Goal: Task Accomplishment & Management: Use online tool/utility

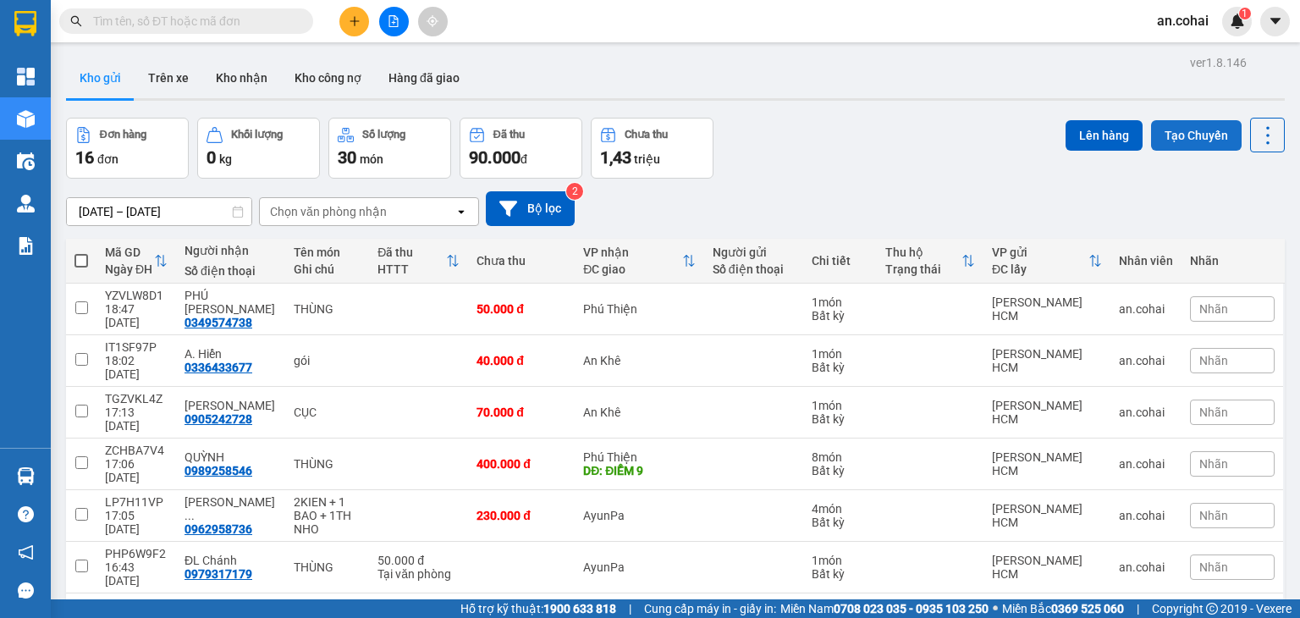
click at [1202, 120] on button "Tạo Chuyến" at bounding box center [1196, 135] width 91 height 30
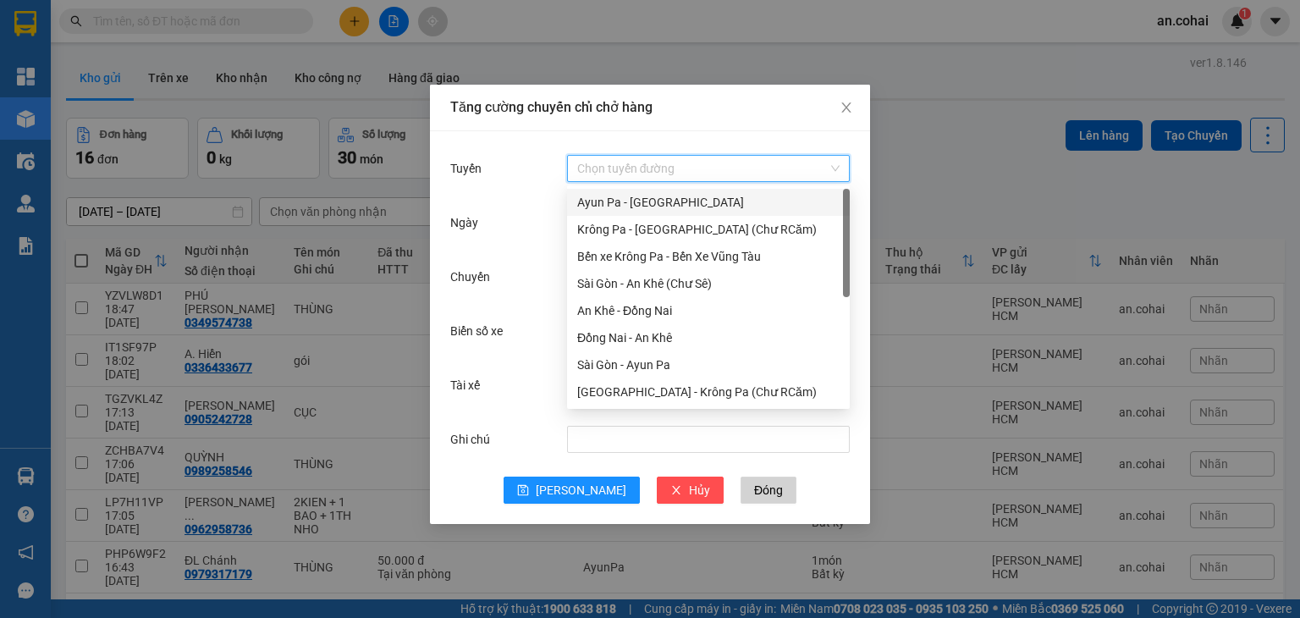
click at [678, 167] on input "Tuyến" at bounding box center [702, 168] width 250 height 25
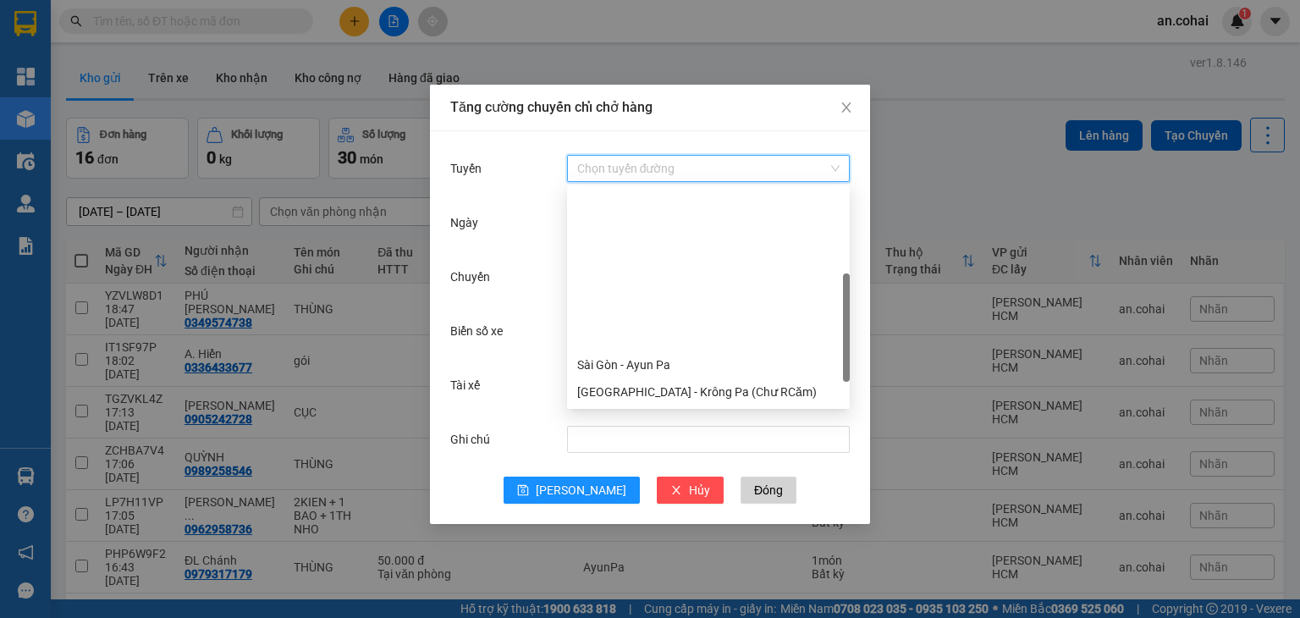
scroll to position [217, 0]
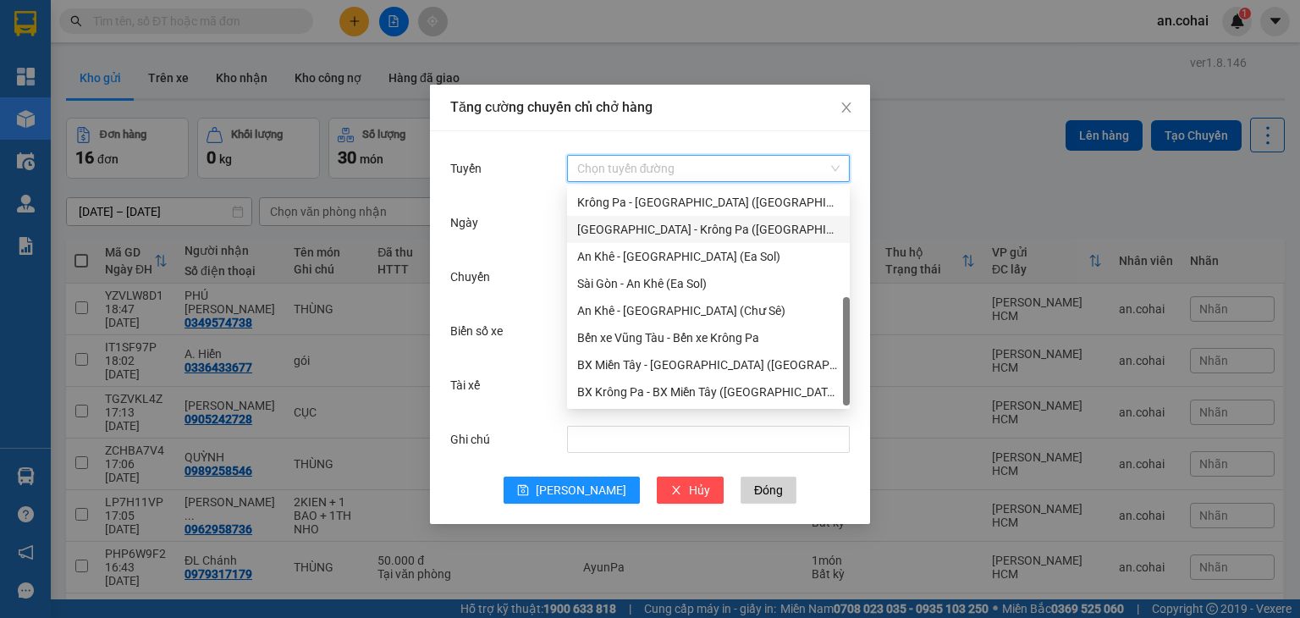
click at [692, 232] on div "Sài Gòn - Krông Pa (Uar)" at bounding box center [708, 229] width 262 height 19
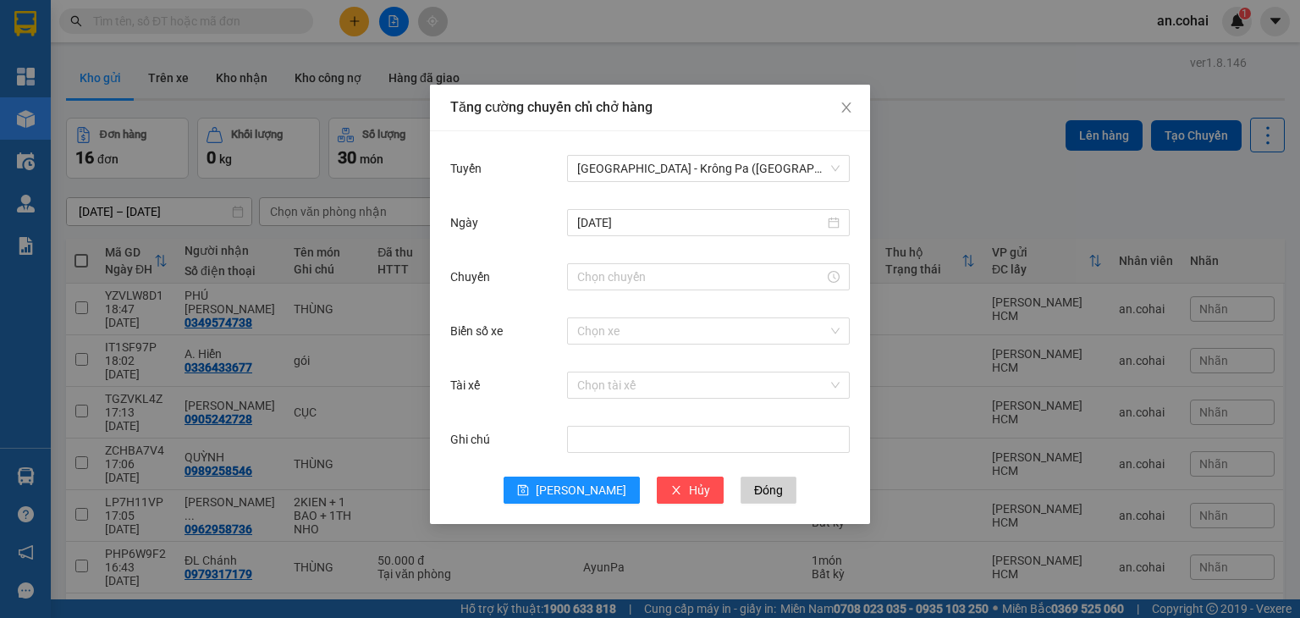
click at [613, 292] on div at bounding box center [708, 277] width 283 height 34
click at [613, 274] on input "Chuyến" at bounding box center [700, 276] width 247 height 19
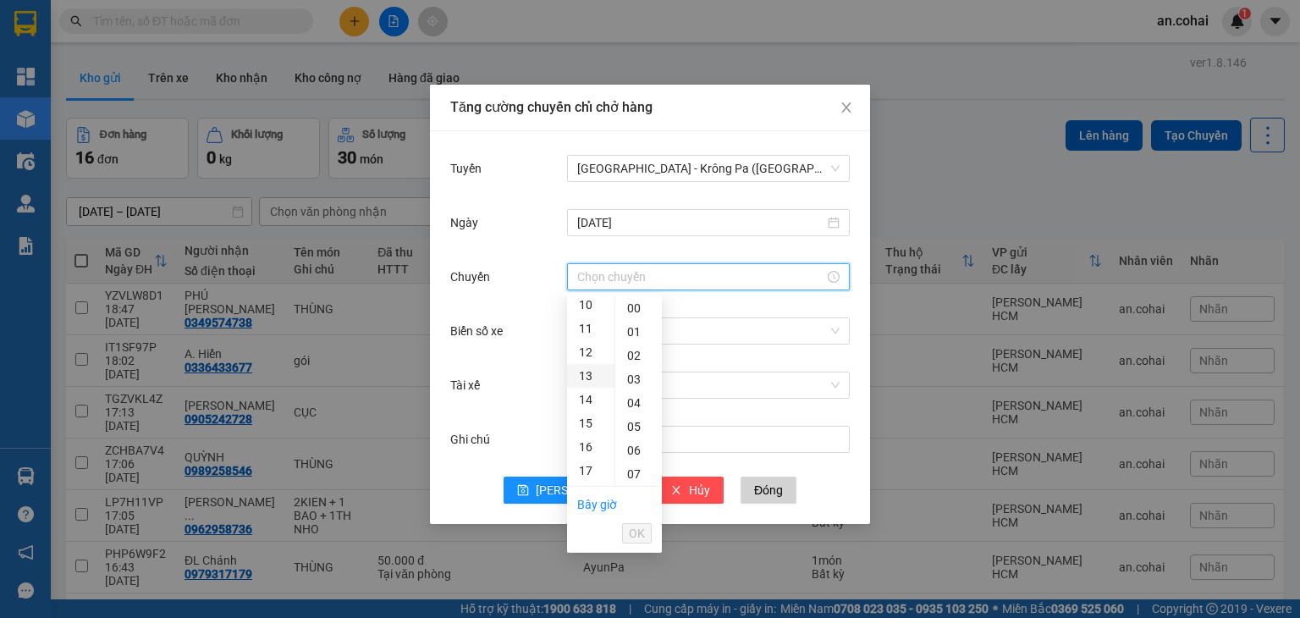
scroll to position [254, 0]
click at [588, 317] on div "11" at bounding box center [590, 315] width 47 height 24
type input "11:00"
click at [636, 305] on div "00" at bounding box center [638, 308] width 47 height 24
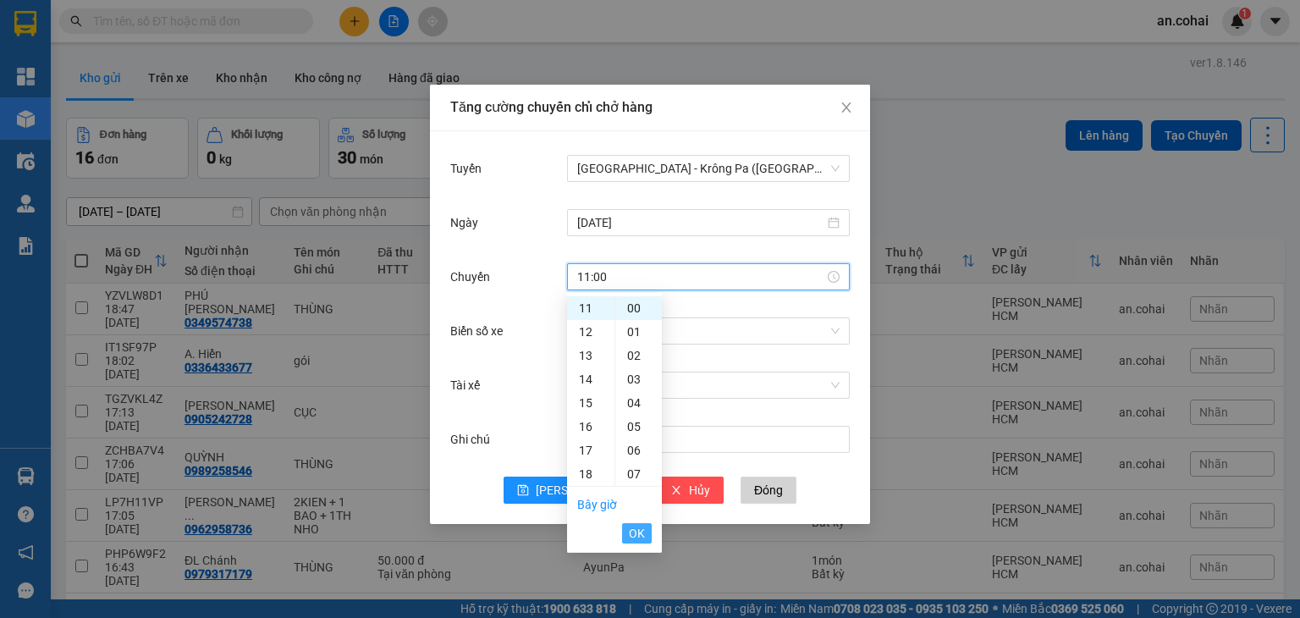
click at [633, 533] on span "OK" at bounding box center [637, 533] width 16 height 19
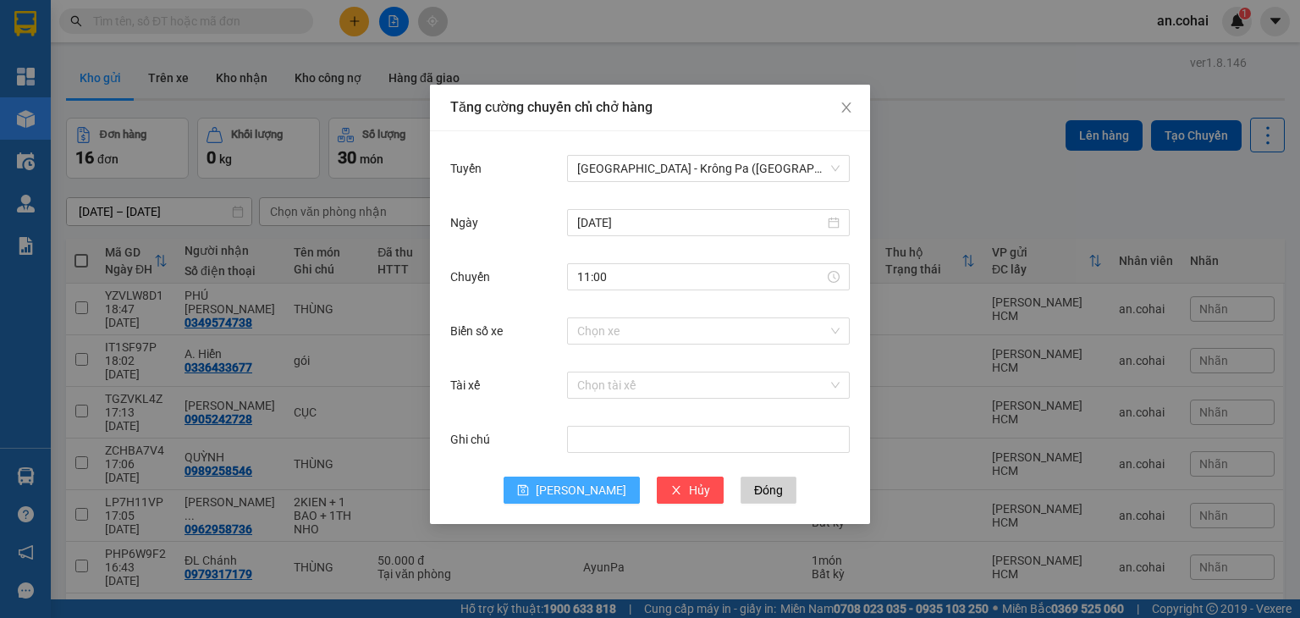
click at [573, 495] on span "Lưu" at bounding box center [581, 490] width 91 height 19
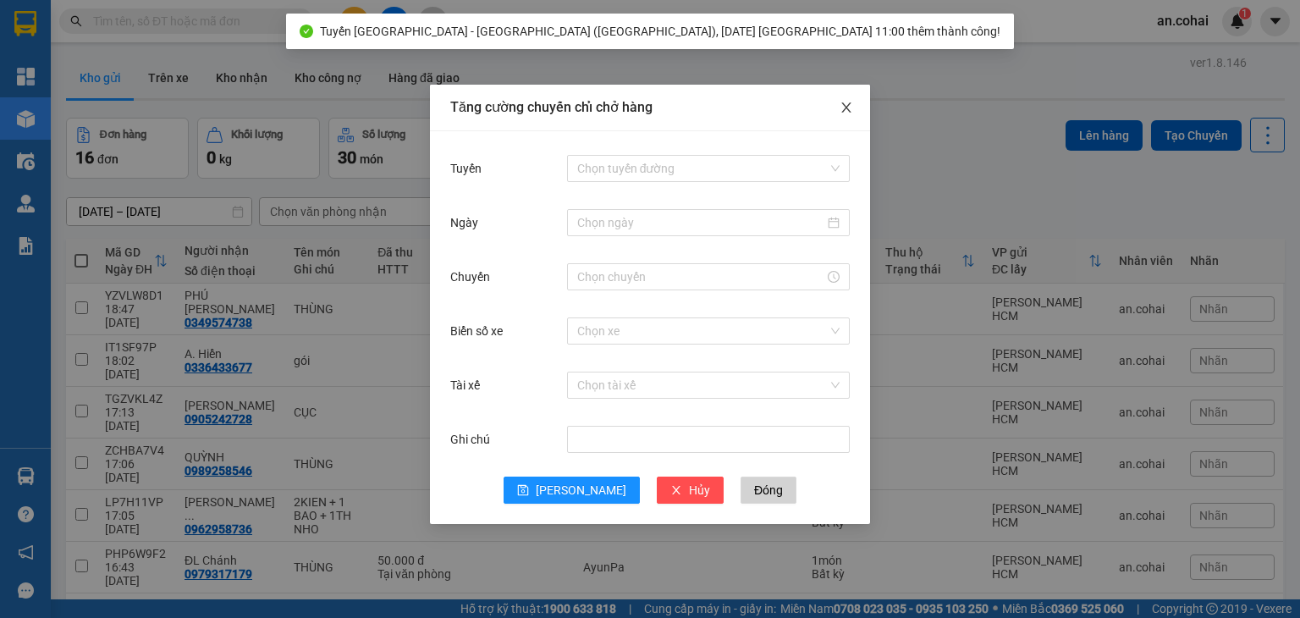
click at [851, 111] on icon "close" at bounding box center [846, 108] width 14 height 14
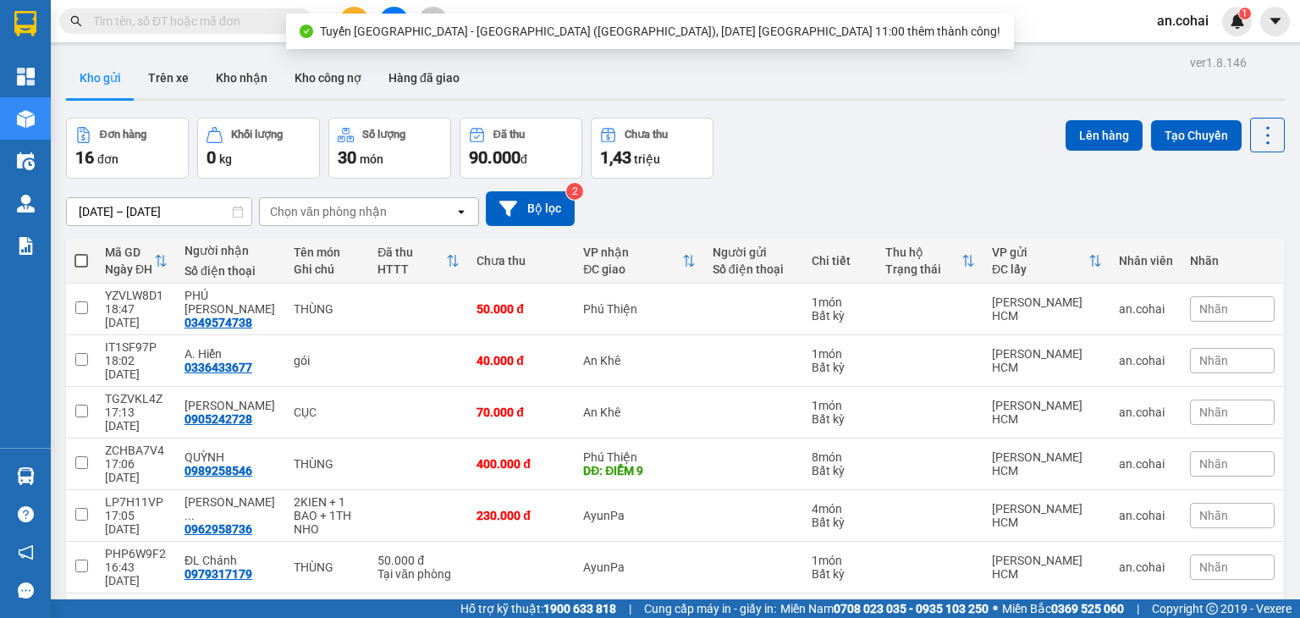
click at [79, 260] on span at bounding box center [81, 261] width 14 height 14
click at [81, 252] on input "checkbox" at bounding box center [81, 252] width 0 height 0
checkbox input "true"
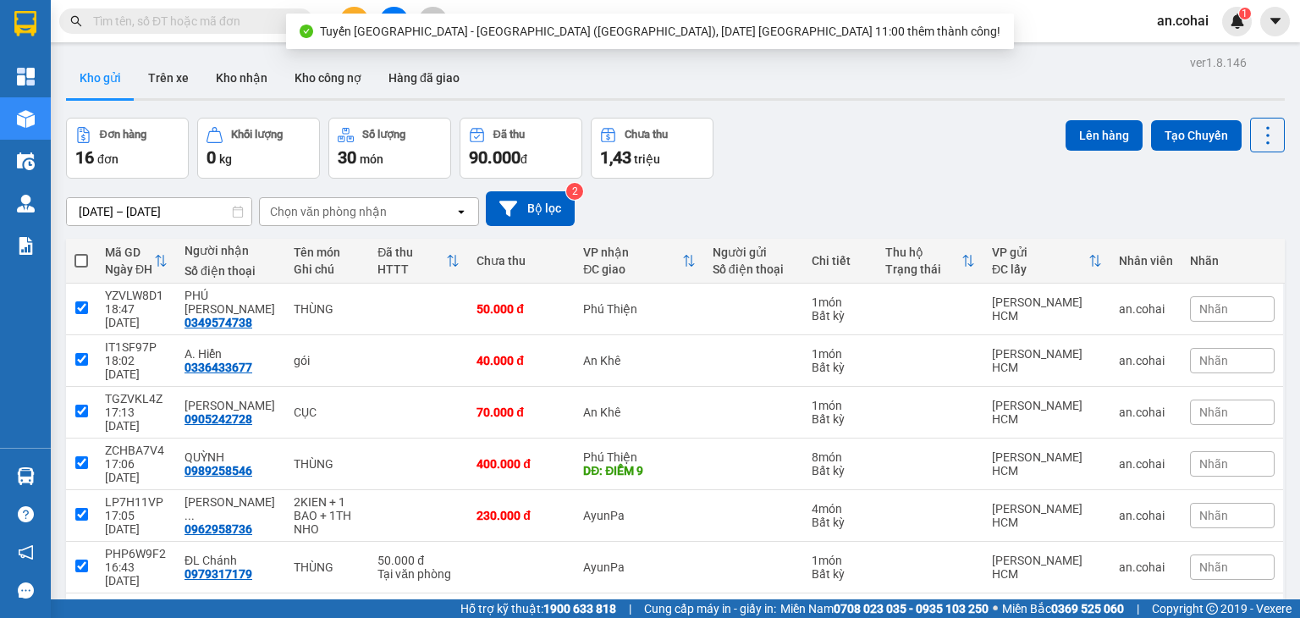
checkbox input "true"
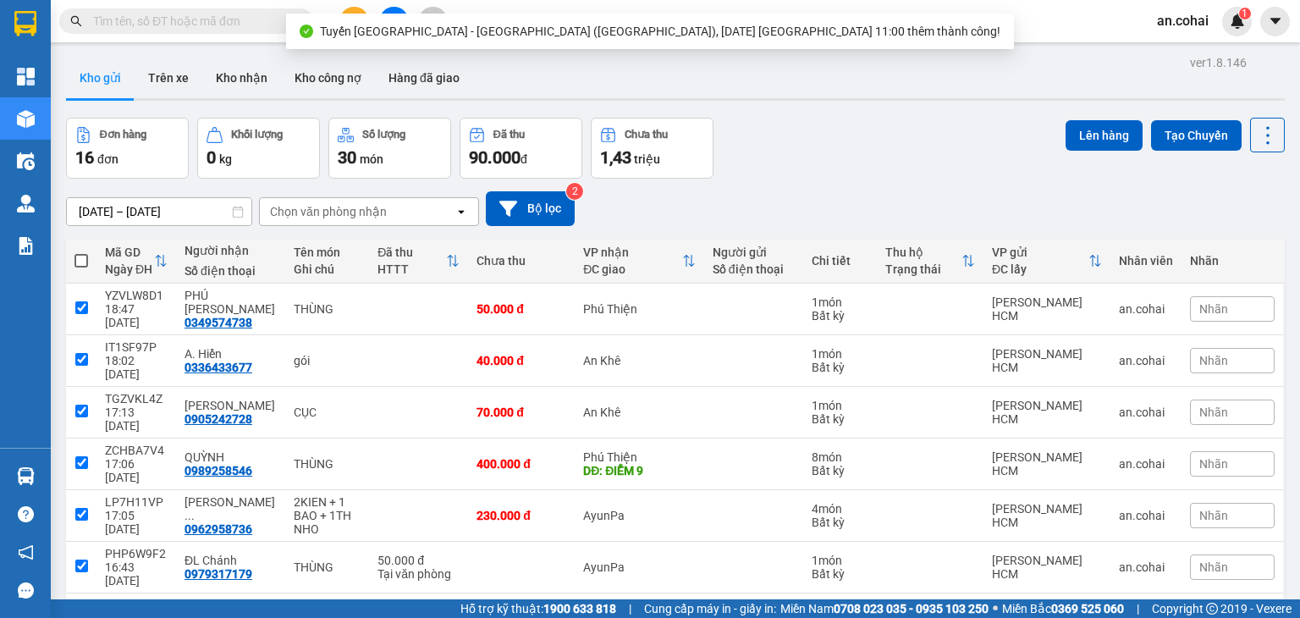
checkbox input "true"
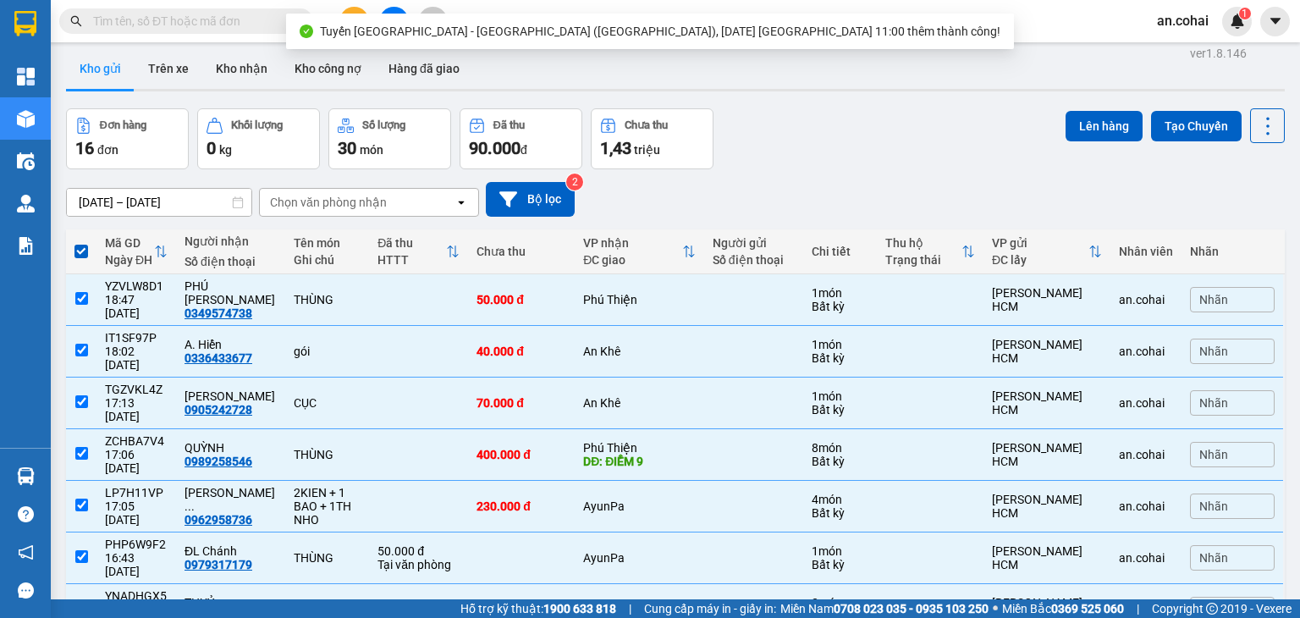
scroll to position [0, 0]
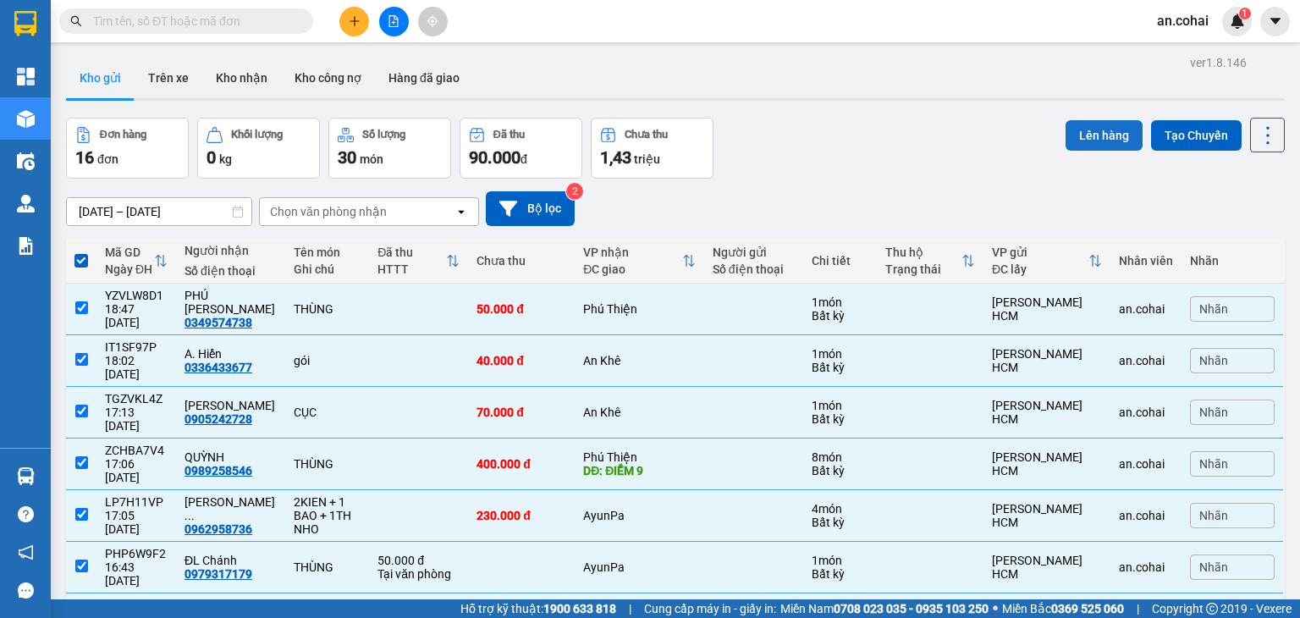
click at [1102, 138] on button "Lên hàng" at bounding box center [1103, 135] width 77 height 30
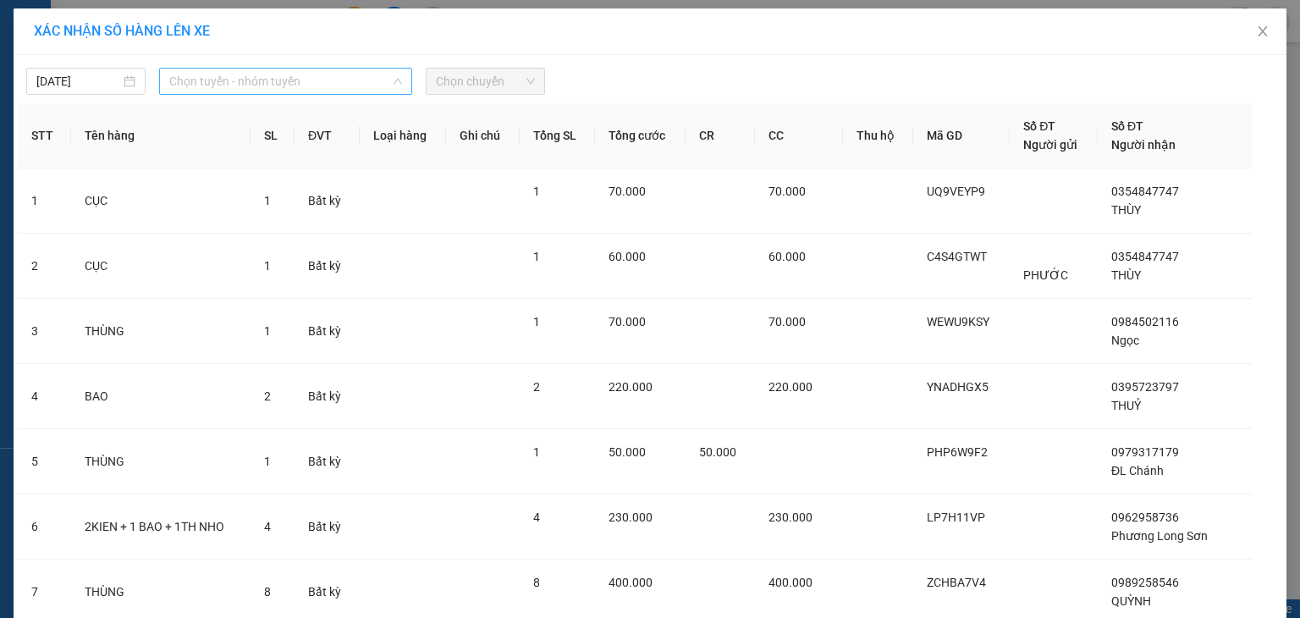
click at [349, 80] on span "Chọn tuyến - nhóm tuyến" at bounding box center [285, 81] width 233 height 25
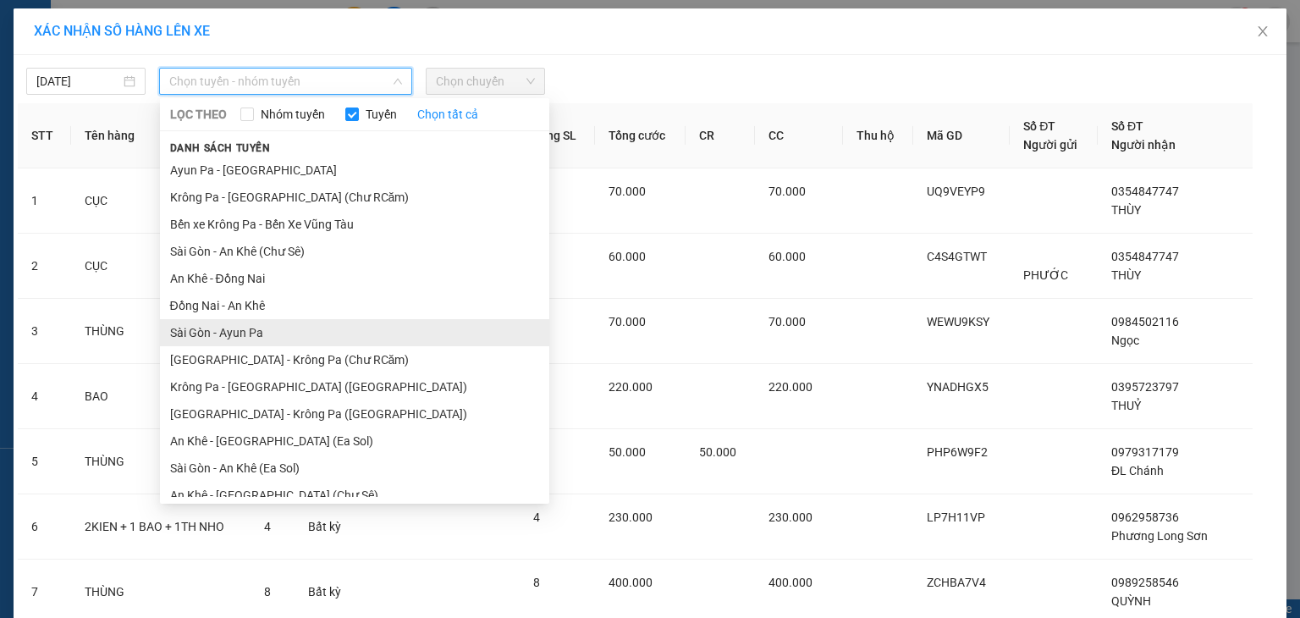
scroll to position [93, 0]
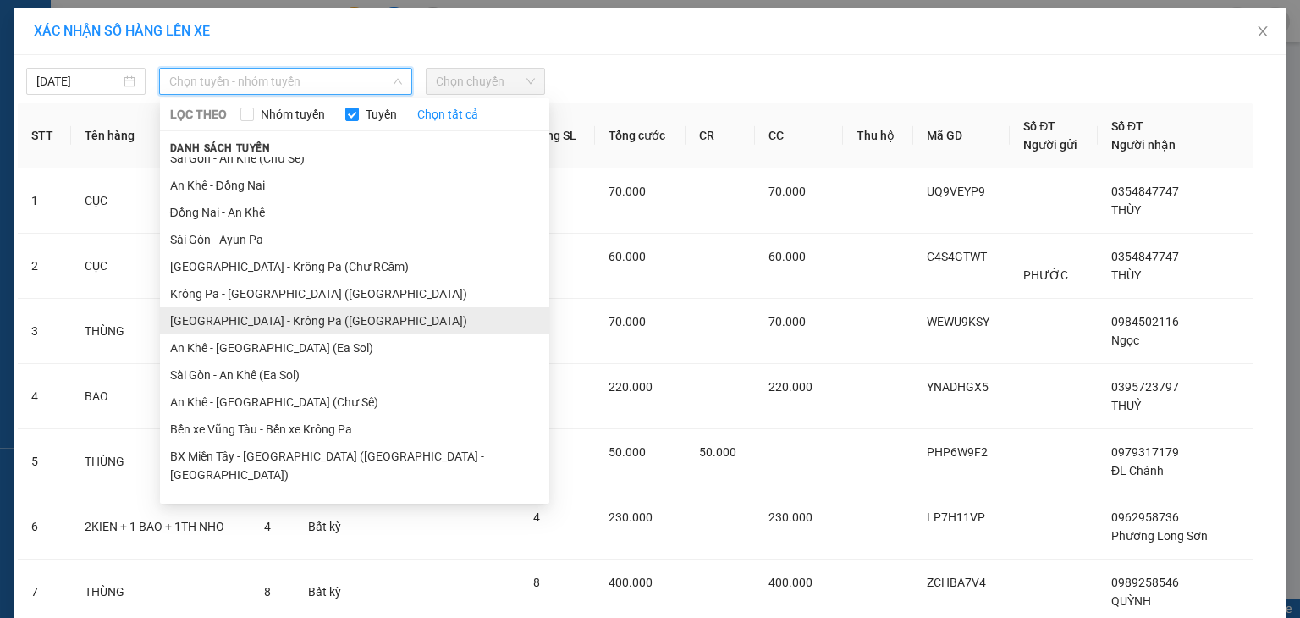
click at [311, 311] on li "Sài Gòn - Krông Pa (Uar)" at bounding box center [354, 320] width 389 height 27
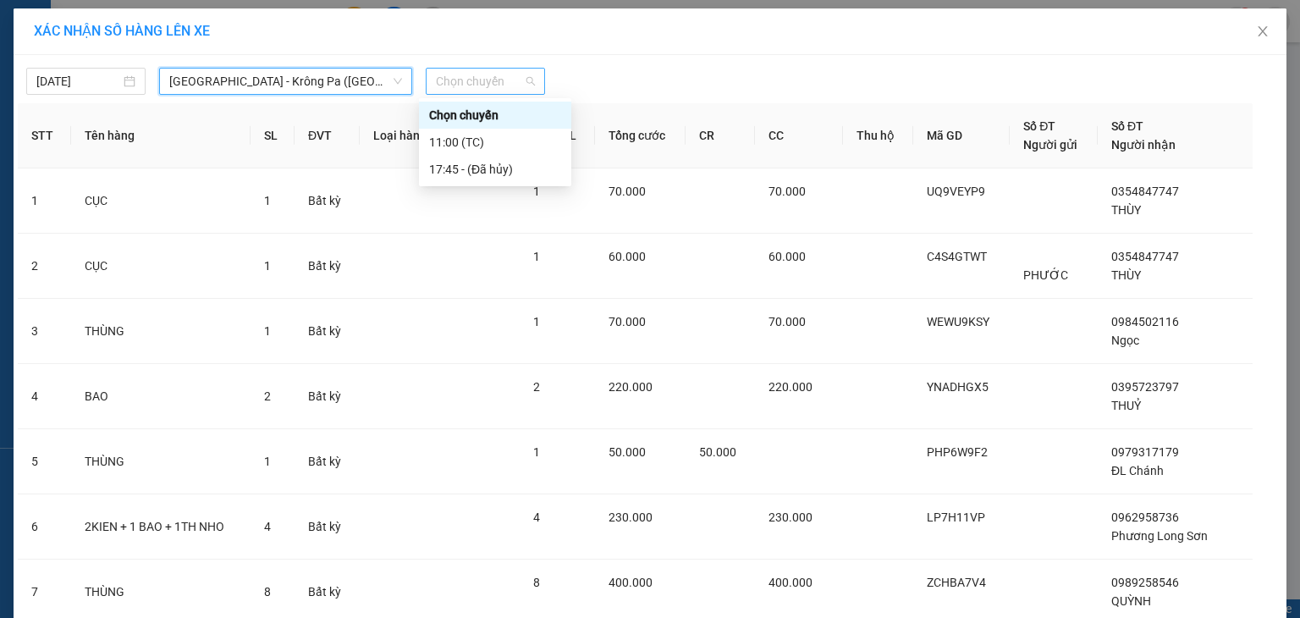
click at [497, 82] on span "Chọn chuyến" at bounding box center [485, 81] width 99 height 25
click at [489, 142] on div "11:00 (TC)" at bounding box center [495, 142] width 132 height 19
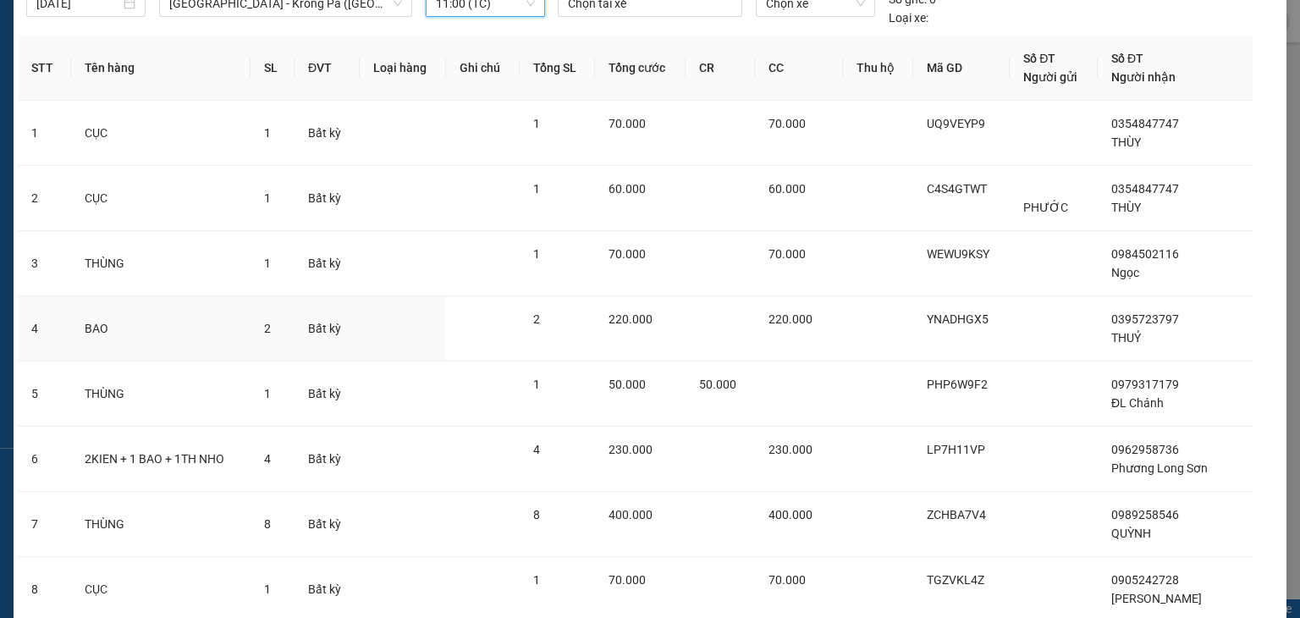
scroll to position [334, 0]
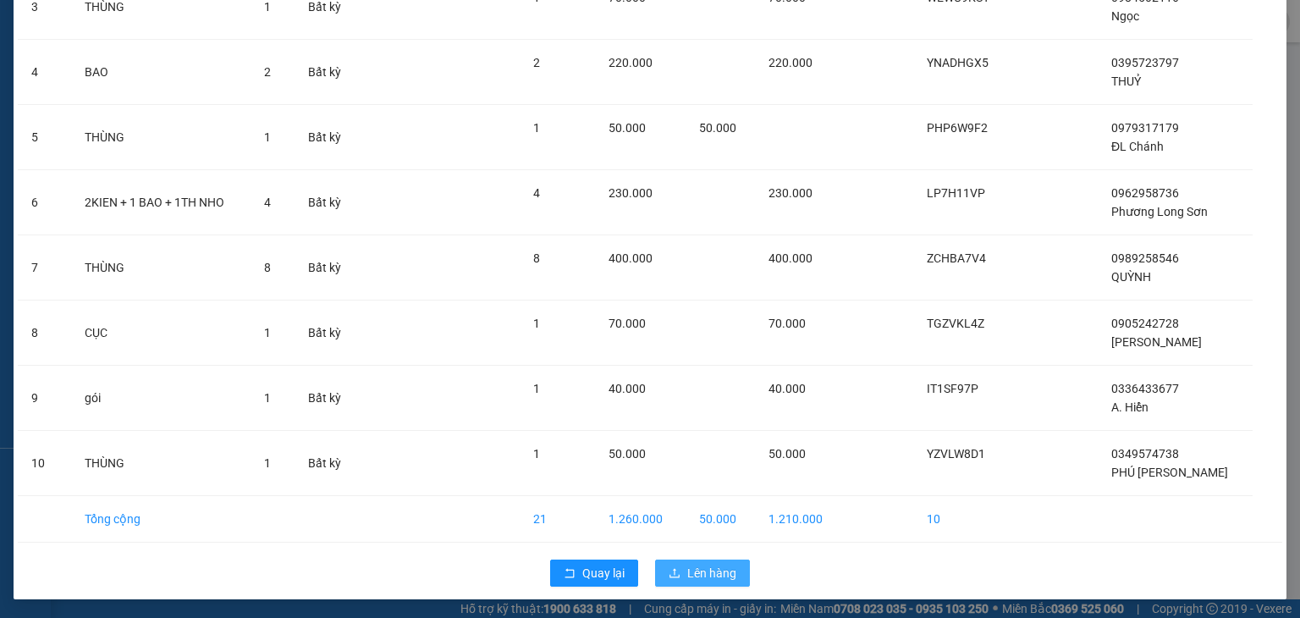
click at [721, 576] on span "Lên hàng" at bounding box center [711, 573] width 49 height 19
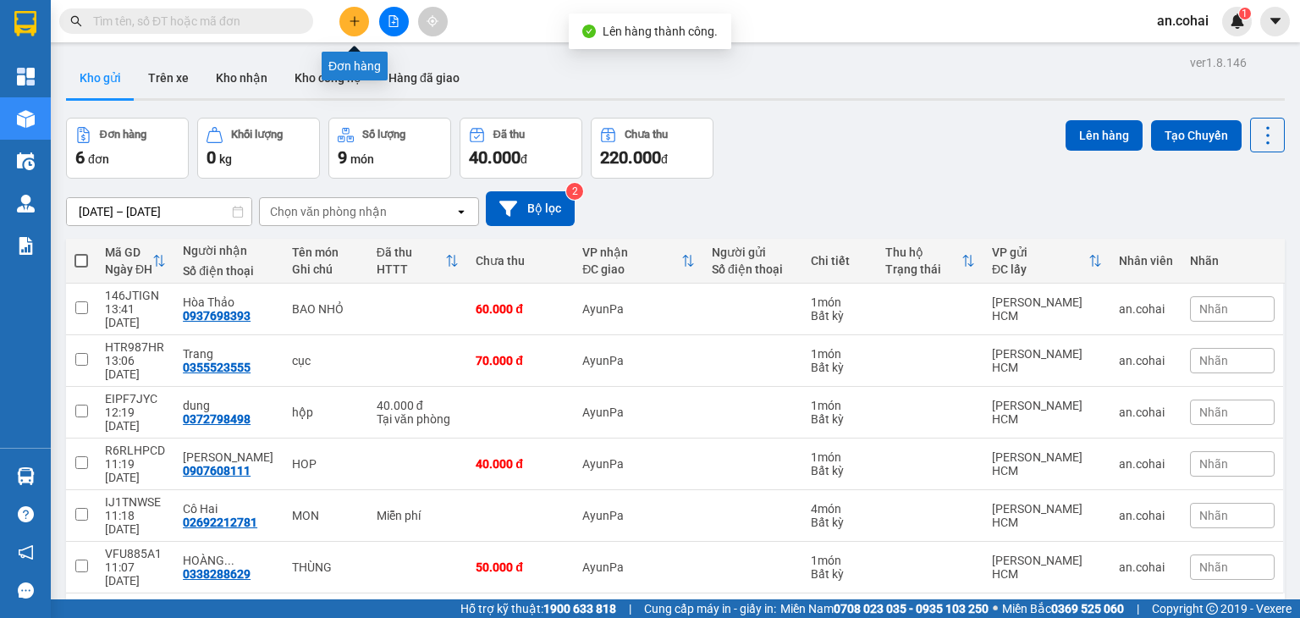
click at [363, 28] on button at bounding box center [354, 22] width 30 height 30
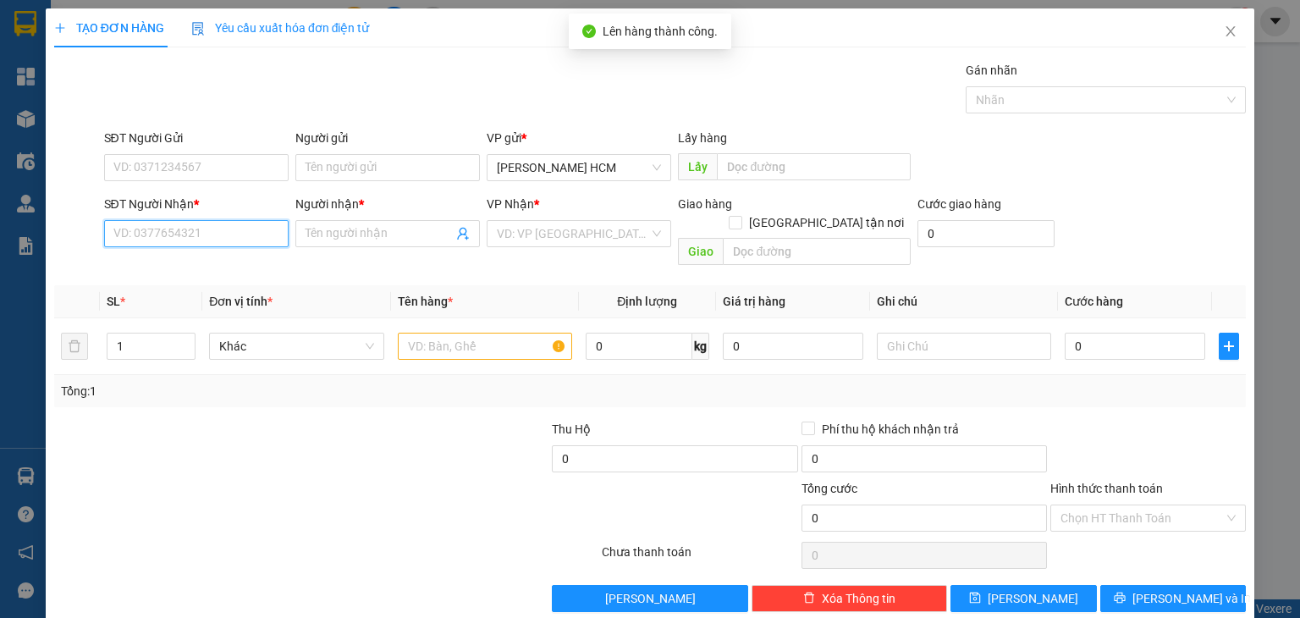
click at [251, 228] on input "SĐT Người Nhận *" at bounding box center [196, 233] width 184 height 27
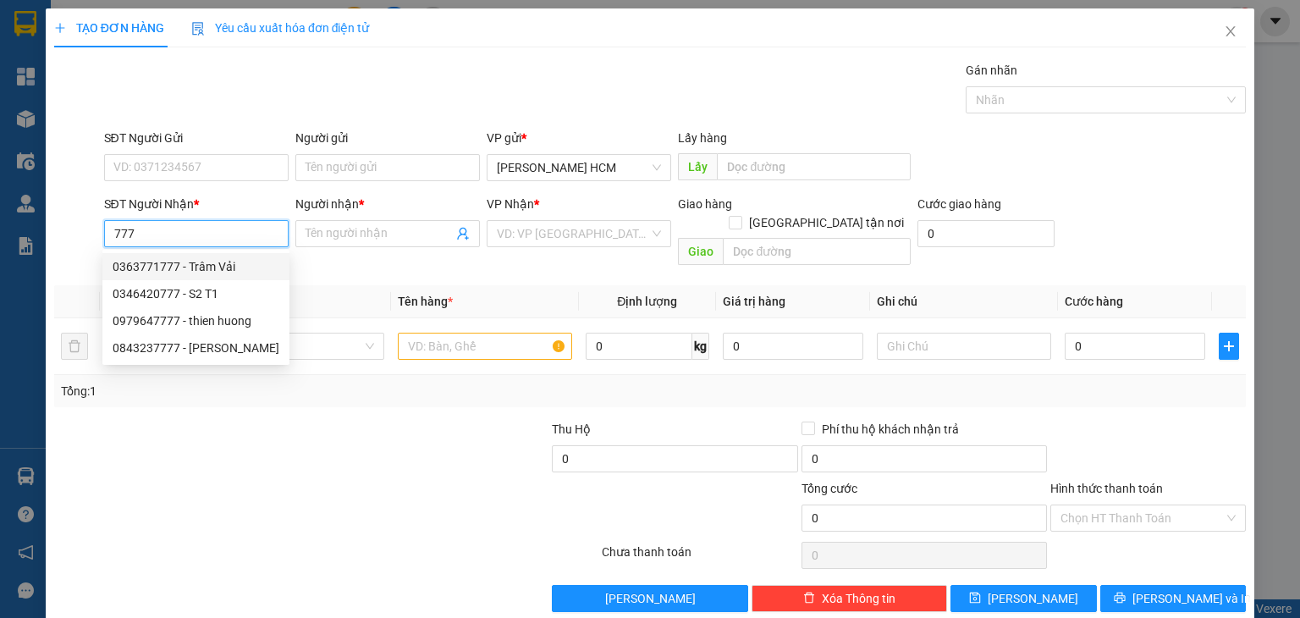
click at [231, 261] on div "0363771777 - Trâm Vải" at bounding box center [196, 266] width 167 height 19
type input "0363771777"
type input "Trâm Vải"
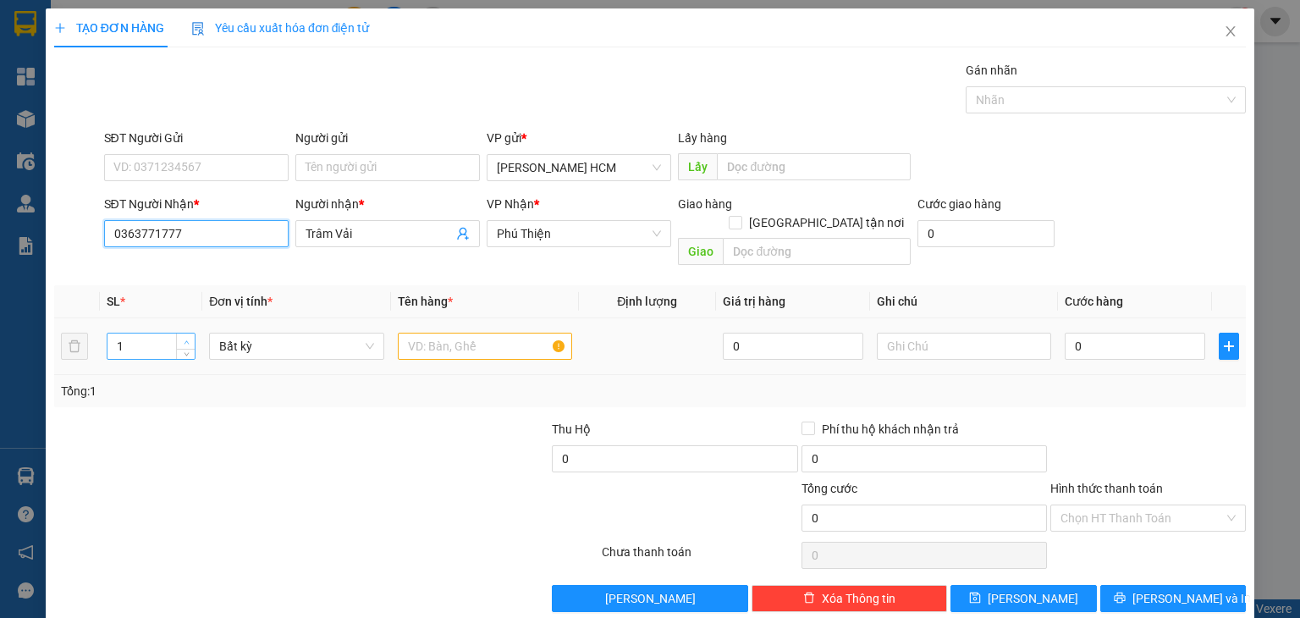
type input "0363771777"
type input "2"
click at [186, 340] on icon "up" at bounding box center [186, 341] width 5 height 3
click at [407, 333] on input "text" at bounding box center [485, 346] width 174 height 27
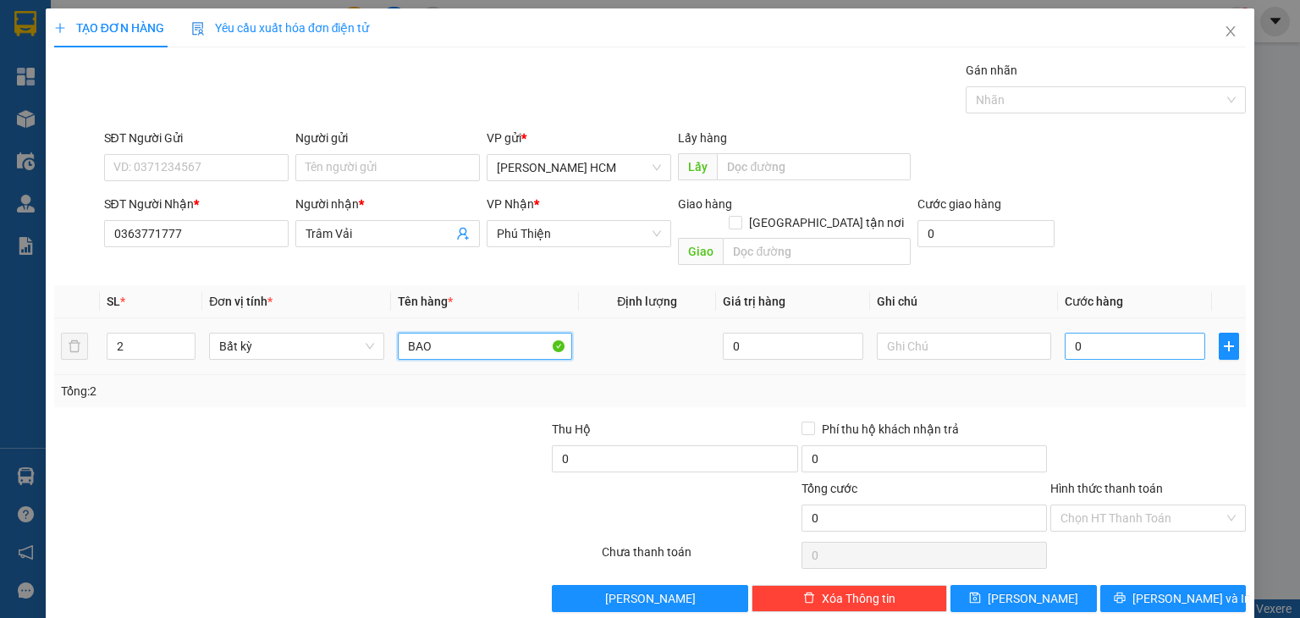
type input "BAO"
click at [1077, 333] on input "0" at bounding box center [1135, 346] width 140 height 27
type input "001"
type input "1"
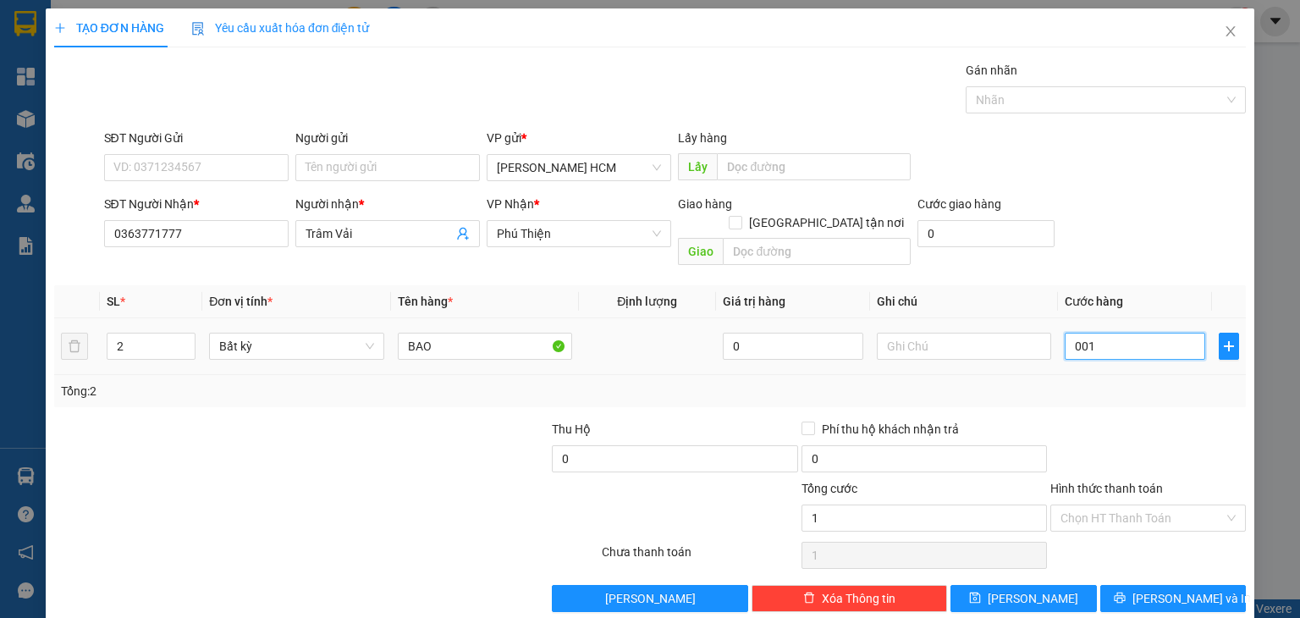
type input "0.019"
type input "19"
type input "00.190"
type input "190"
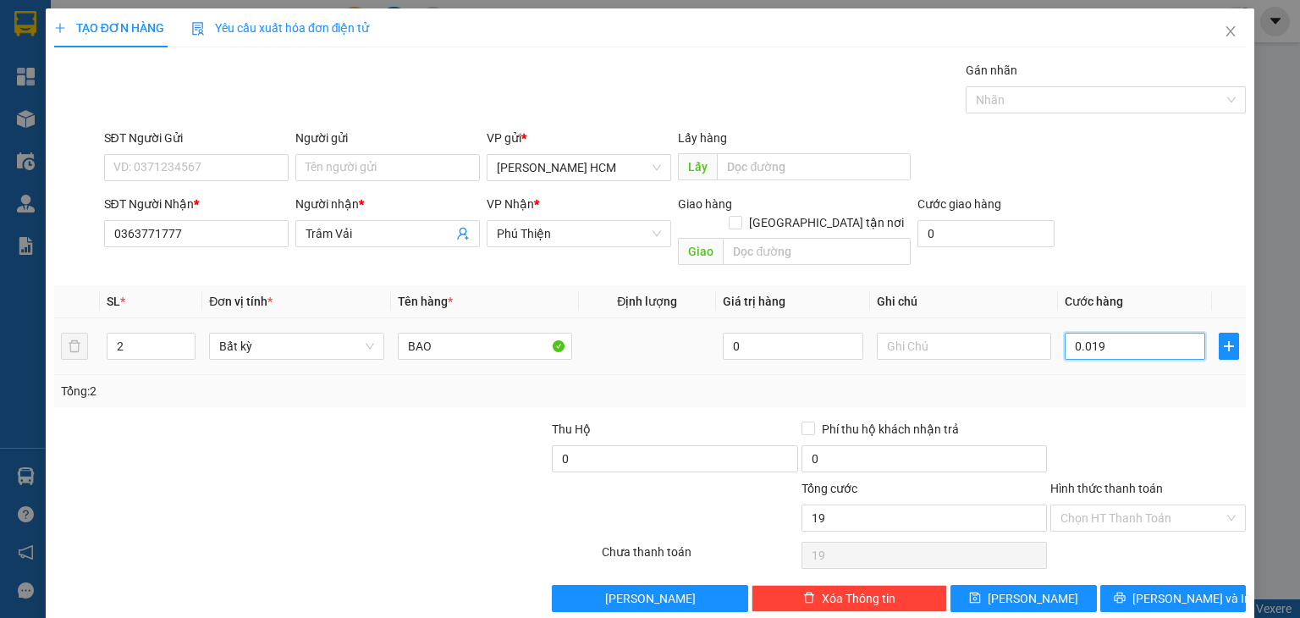
type input "190"
type input "190.000"
click at [1165, 589] on span "Lưu và In" at bounding box center [1191, 598] width 118 height 19
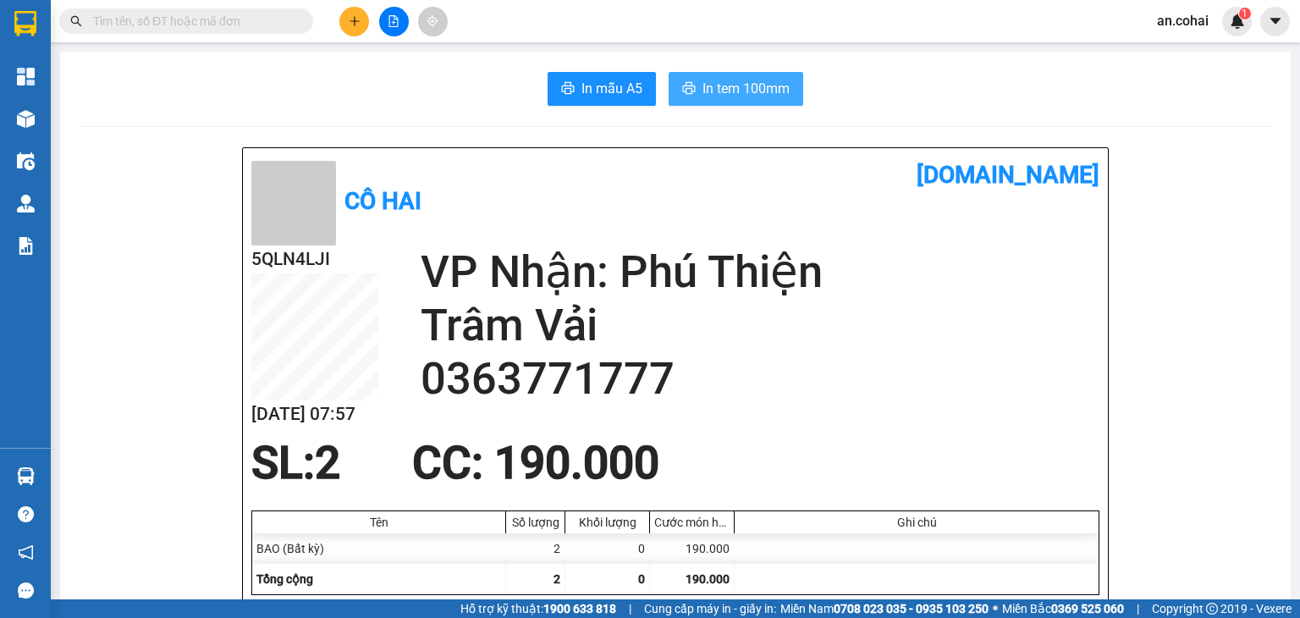
click at [714, 91] on span "In tem 100mm" at bounding box center [745, 88] width 87 height 21
drag, startPoint x: 757, startPoint y: 82, endPoint x: 758, endPoint y: 92, distance: 10.2
click at [757, 82] on span "In tem 100mm" at bounding box center [745, 88] width 87 height 21
click at [345, 26] on button at bounding box center [354, 22] width 30 height 30
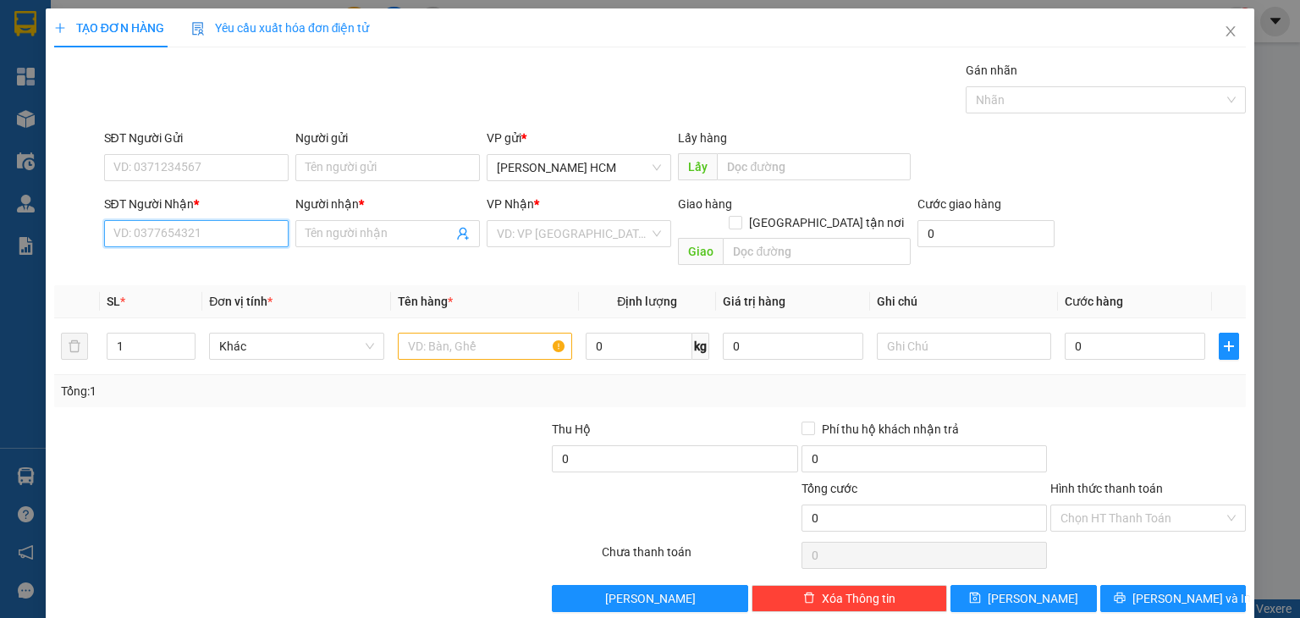
click at [277, 233] on input "SĐT Người Nhận *" at bounding box center [196, 233] width 184 height 27
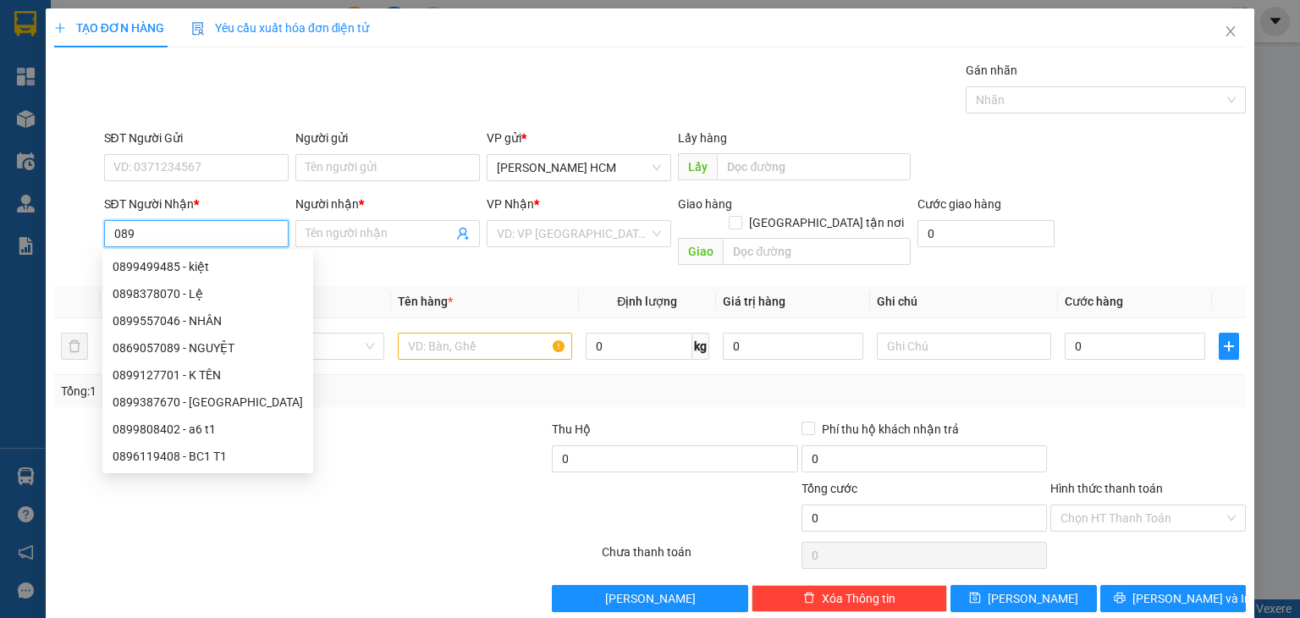
click at [208, 350] on div "0869057089 - NGUYỆT" at bounding box center [208, 347] width 190 height 19
type input "0869057089"
type input "NGUYỆT"
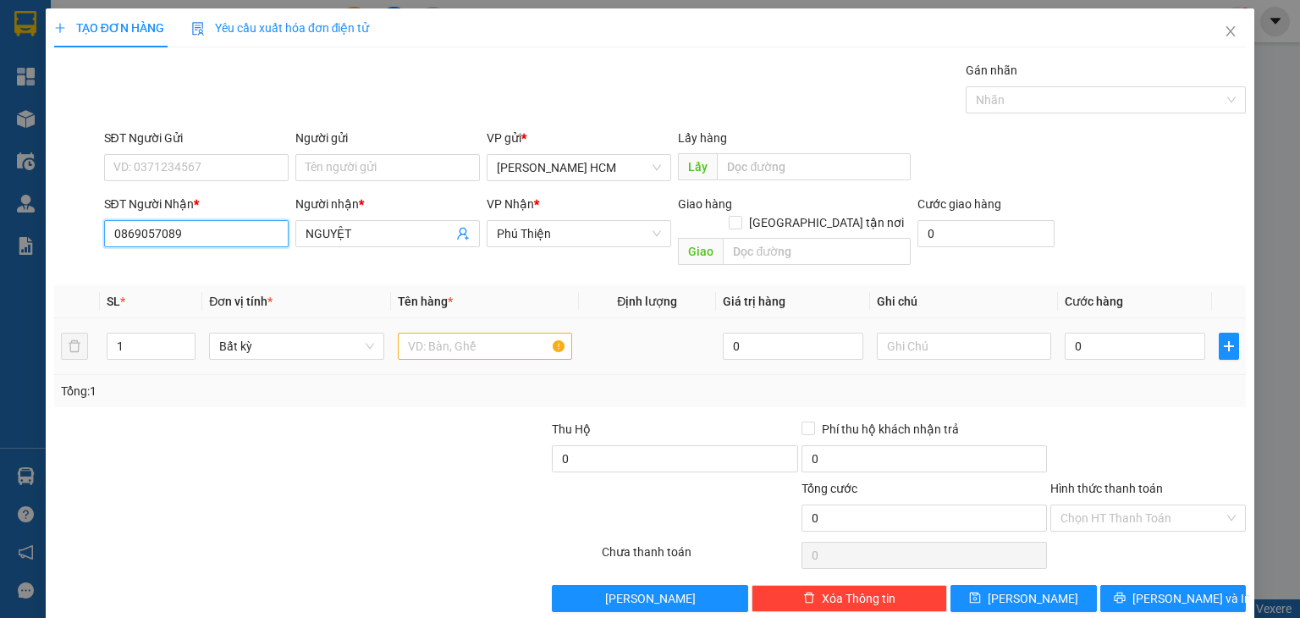
type input "0869057089"
click at [421, 333] on input "text" at bounding box center [485, 346] width 174 height 27
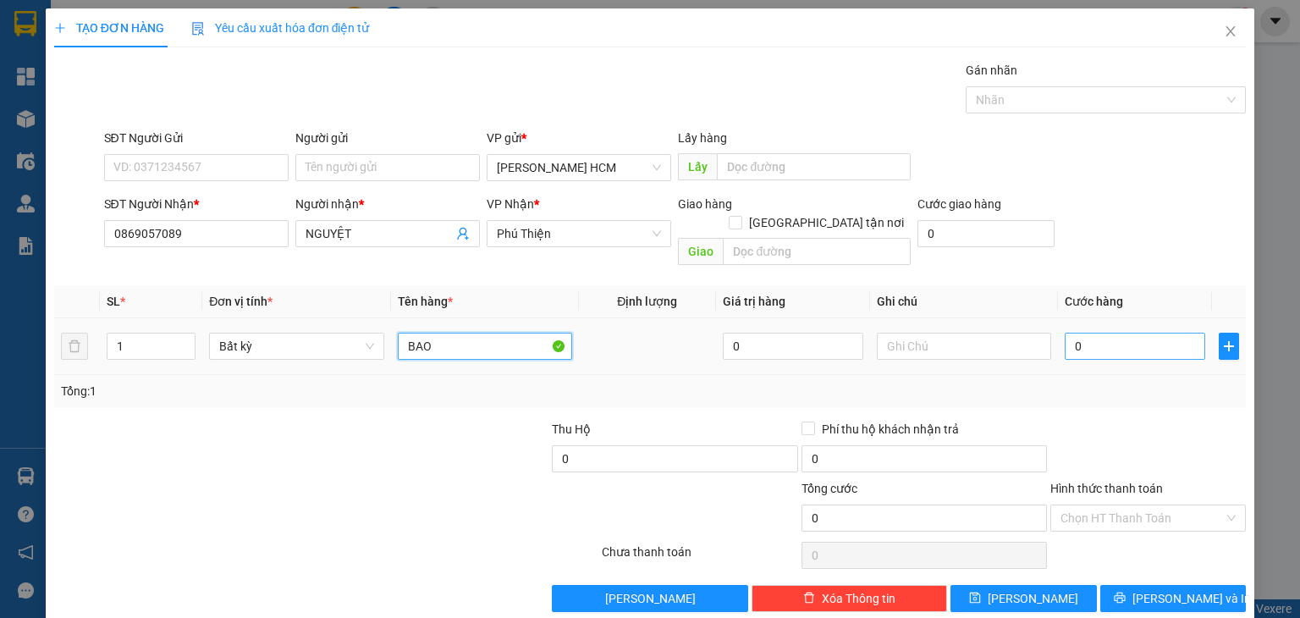
type input "BAO"
click at [1118, 333] on input "0" at bounding box center [1135, 346] width 140 height 27
type input "001"
type input "1"
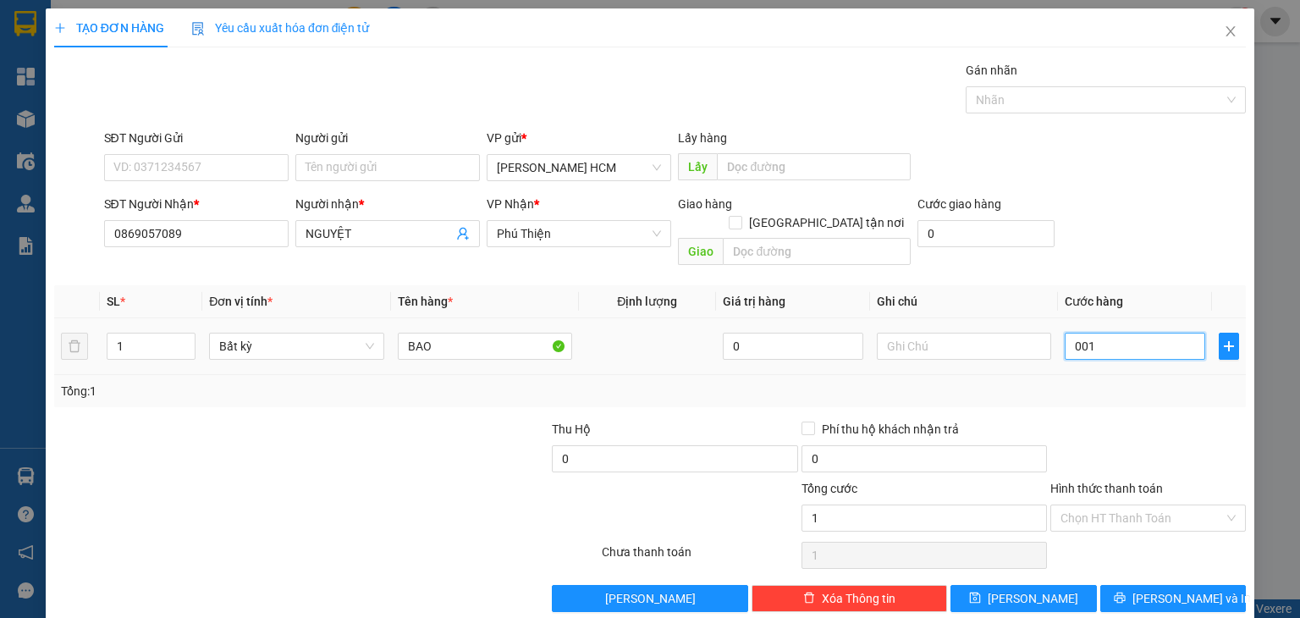
type input "0.010"
type input "10"
type input "001"
type input "1"
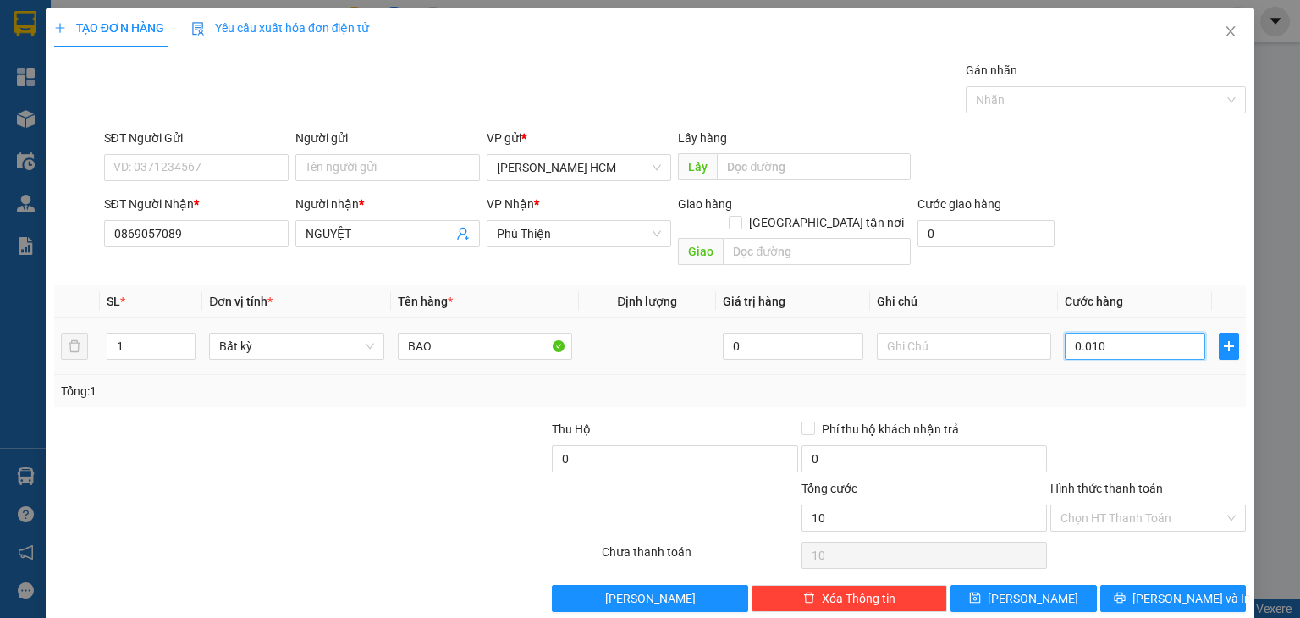
type input "1"
type input "0.012"
type input "12"
type input "00.120"
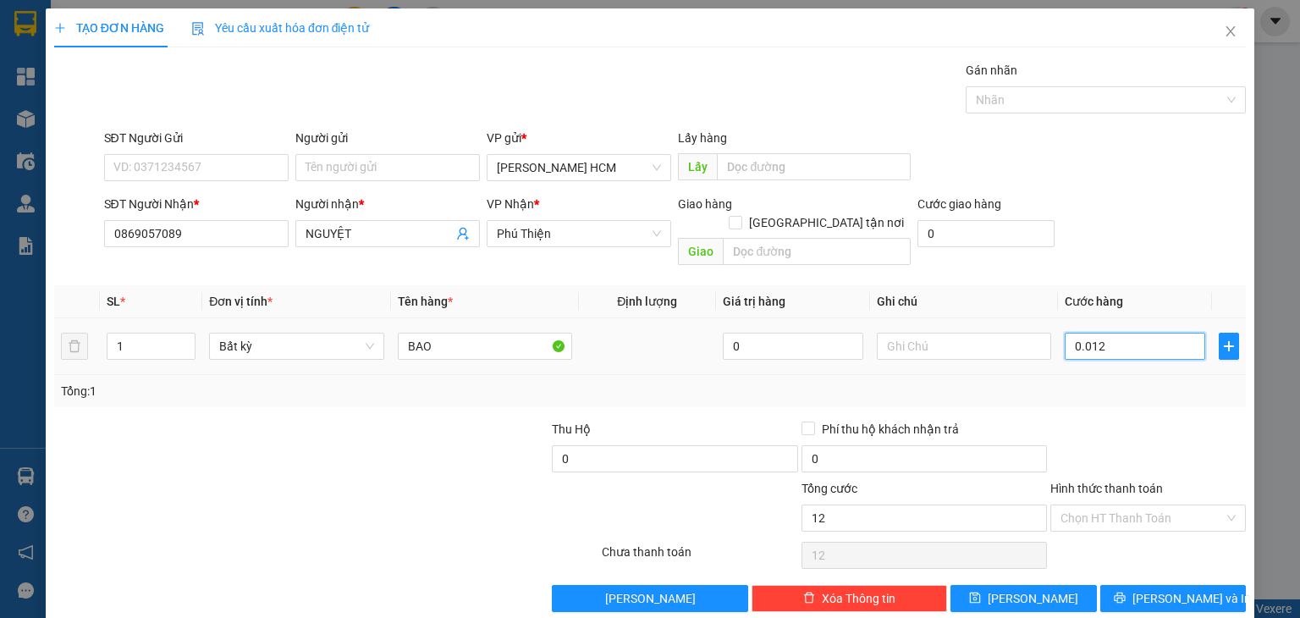
type input "120"
type input "120.000"
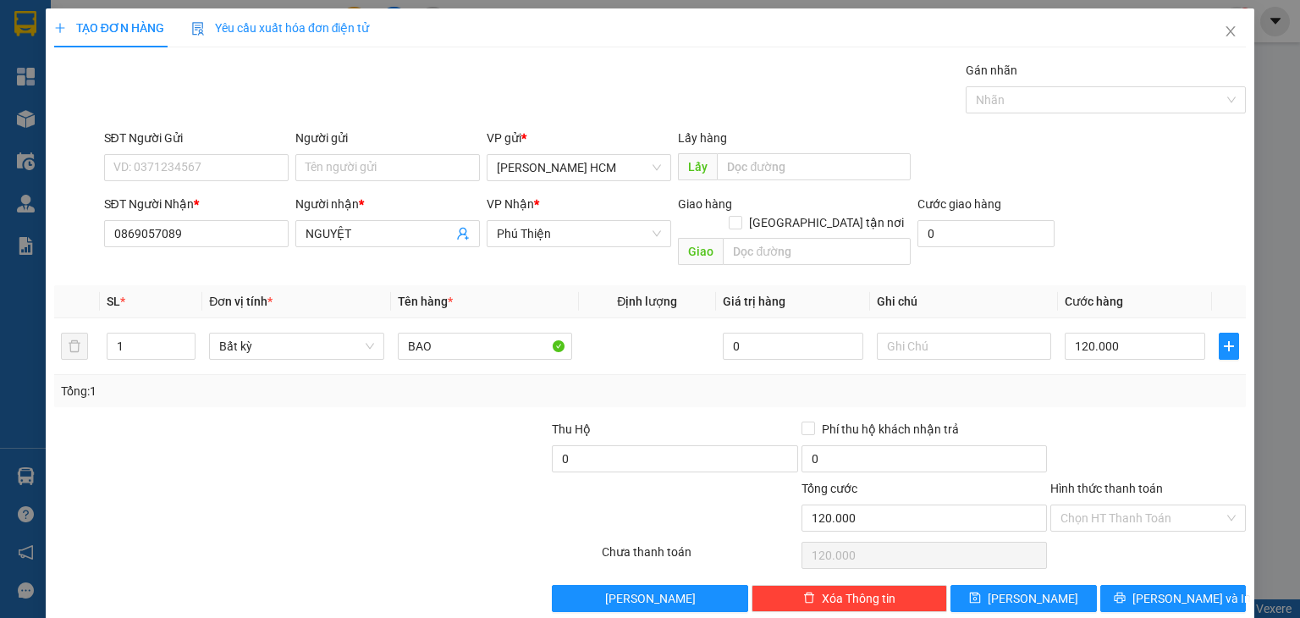
drag, startPoint x: 1164, startPoint y: 385, endPoint x: 1164, endPoint y: 401, distance: 16.1
click at [1164, 393] on div "Transit Pickup Surcharge Ids Transit Deliver Surcharge Ids Transit Deliver Surc…" at bounding box center [650, 336] width 1192 height 551
click at [1178, 589] on span "Lưu và In" at bounding box center [1191, 598] width 118 height 19
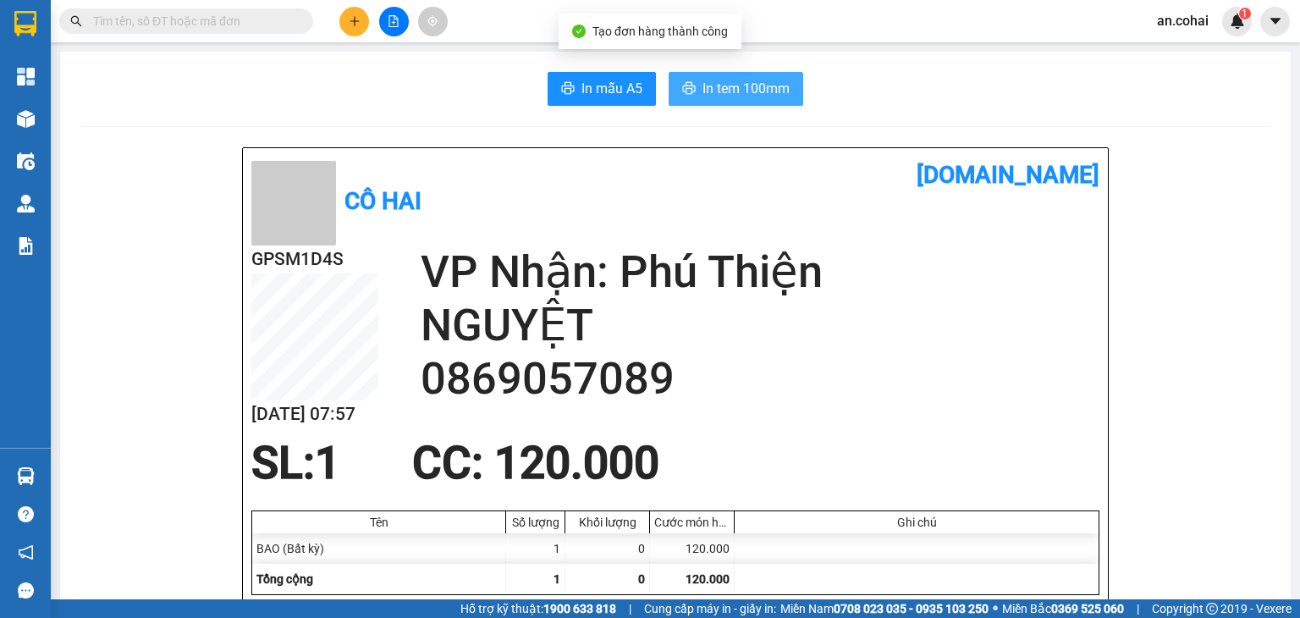
click at [756, 82] on span "In tem 100mm" at bounding box center [745, 88] width 87 height 21
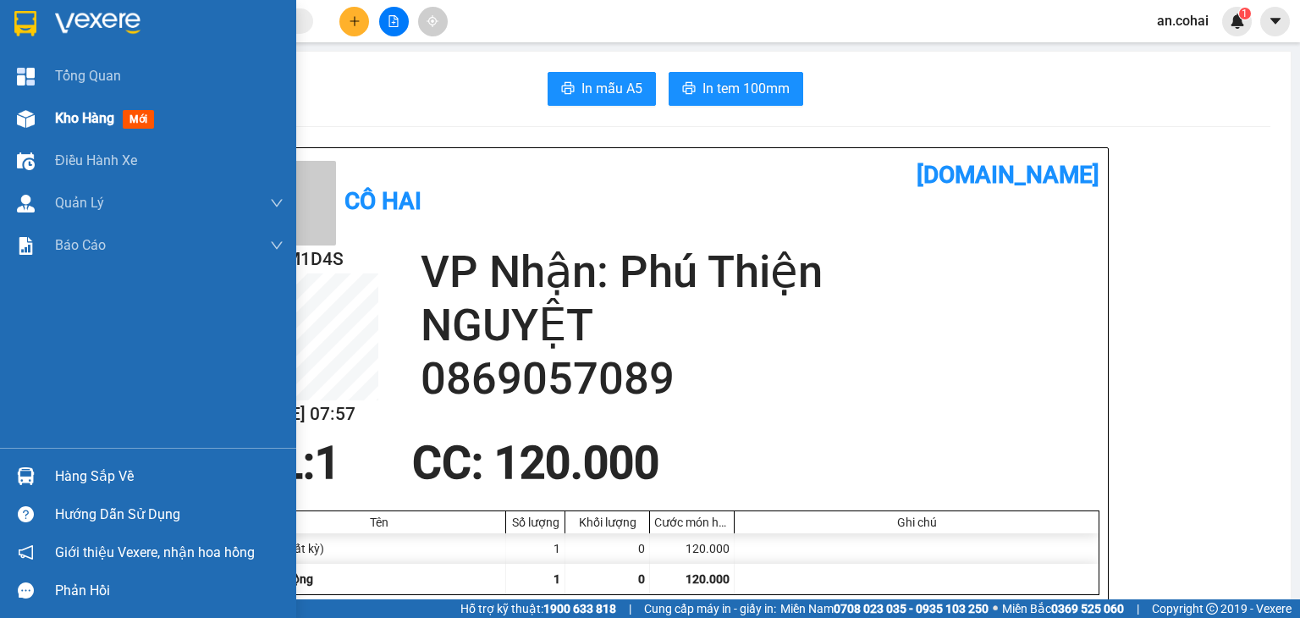
click at [58, 122] on span "Kho hàng" at bounding box center [84, 118] width 59 height 16
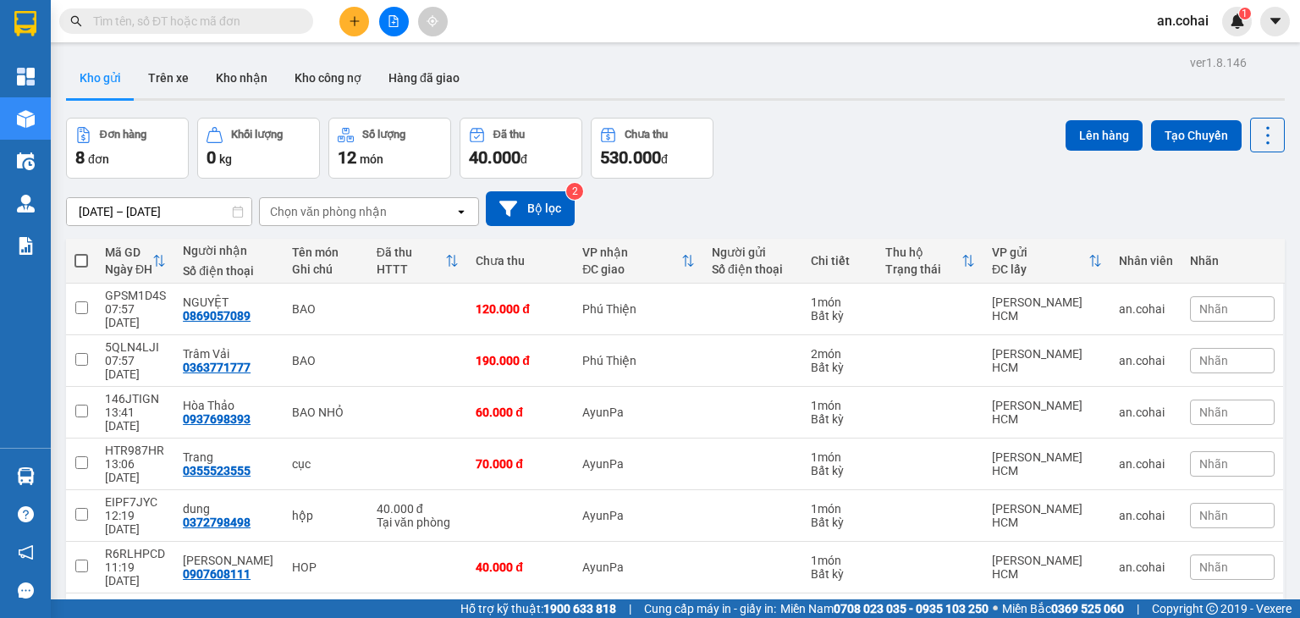
scroll to position [78, 0]
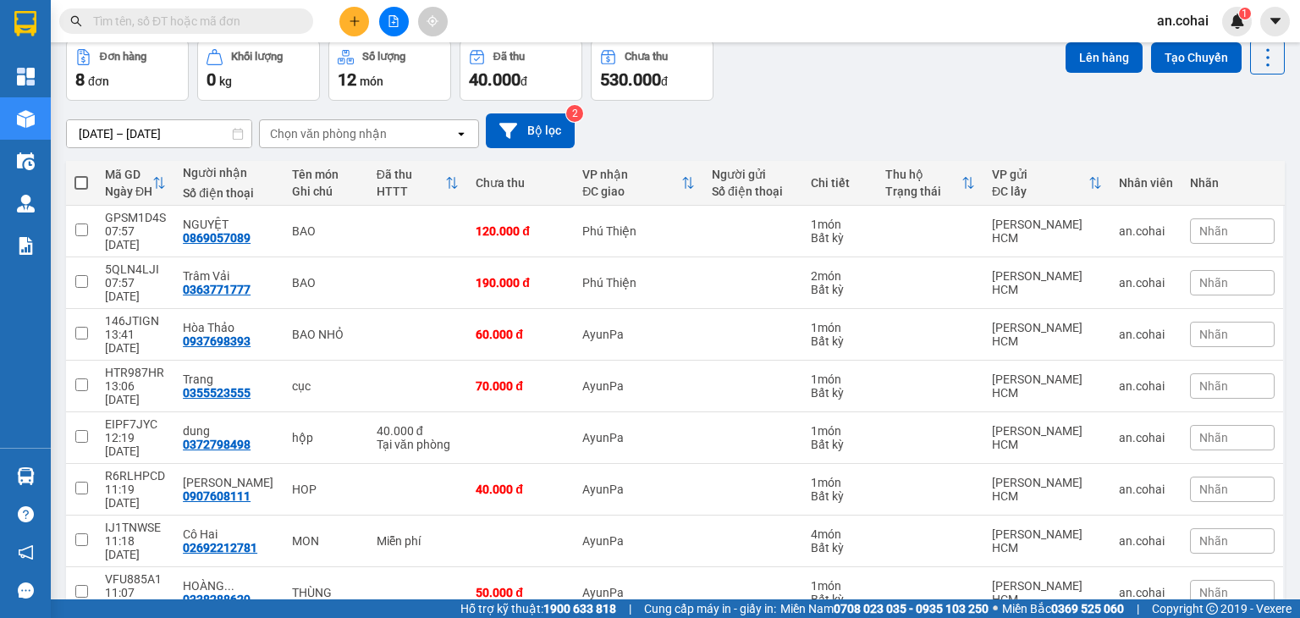
click at [82, 179] on span at bounding box center [81, 183] width 14 height 14
click at [81, 174] on input "checkbox" at bounding box center [81, 174] width 0 height 0
checkbox input "true"
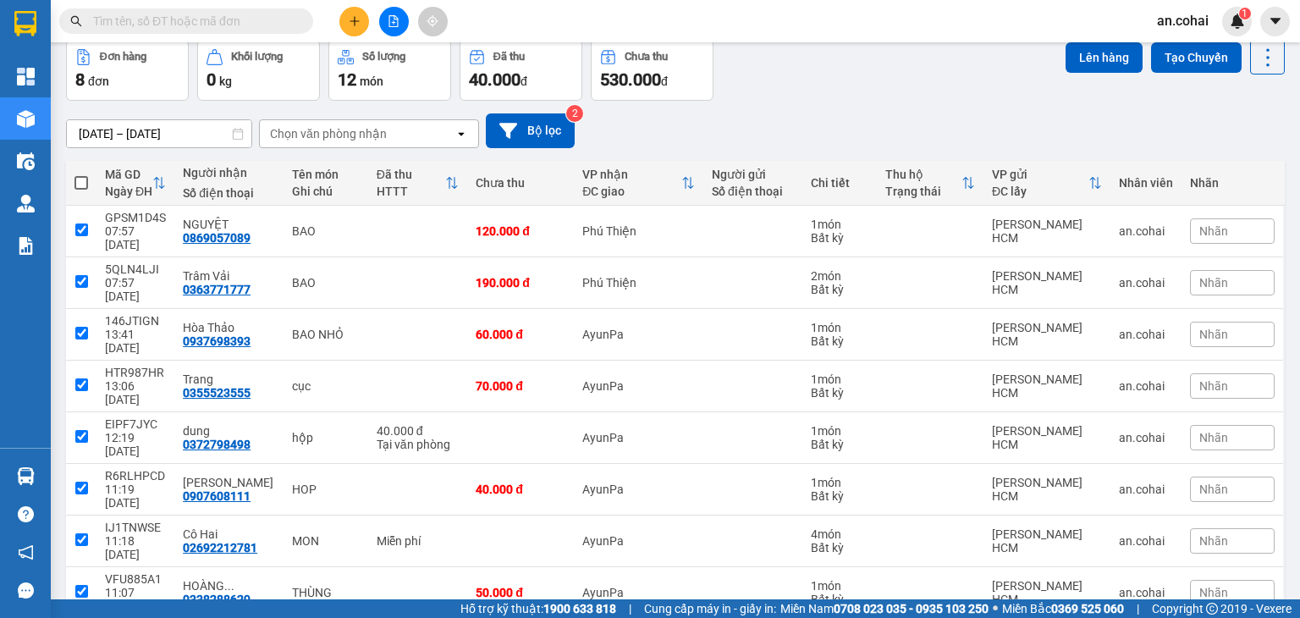
checkbox input "true"
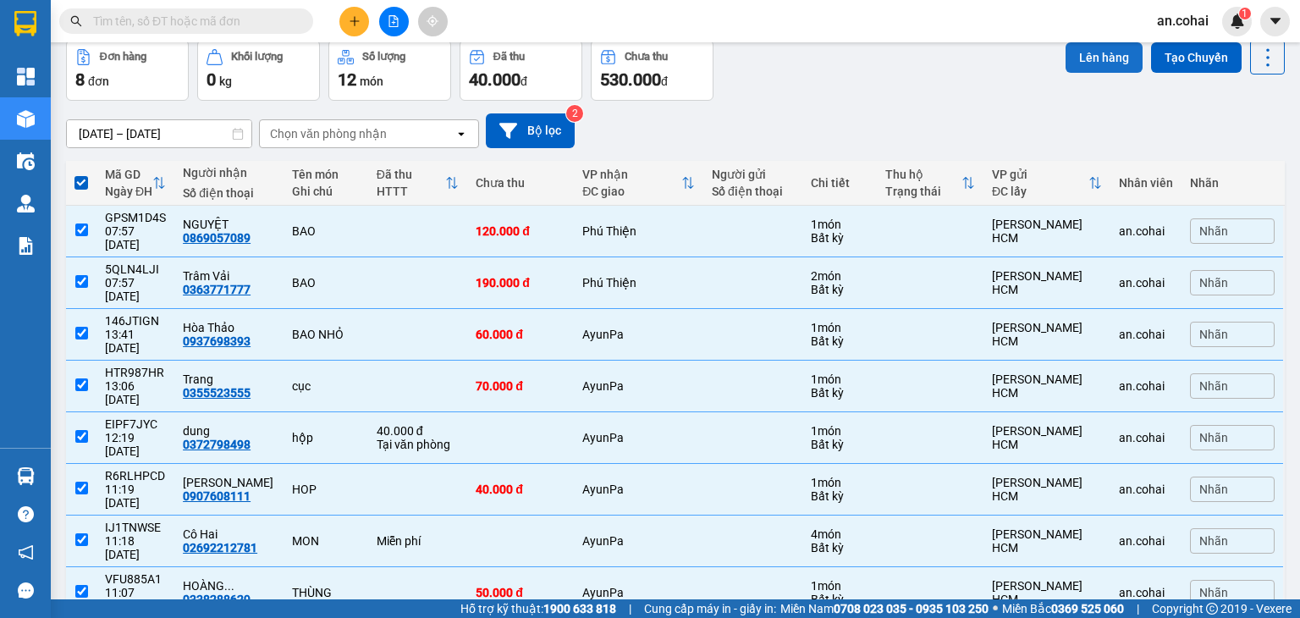
click at [1106, 53] on button "Lên hàng" at bounding box center [1103, 57] width 77 height 30
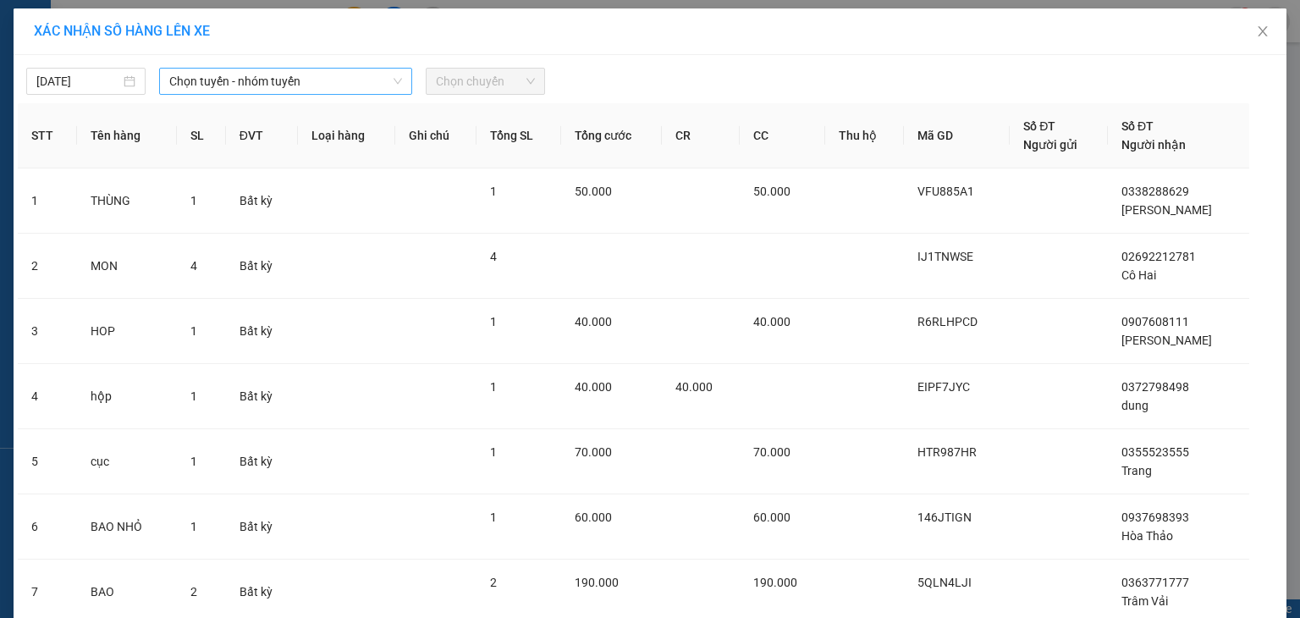
click at [355, 74] on span "Chọn tuyến - nhóm tuyến" at bounding box center [285, 81] width 233 height 25
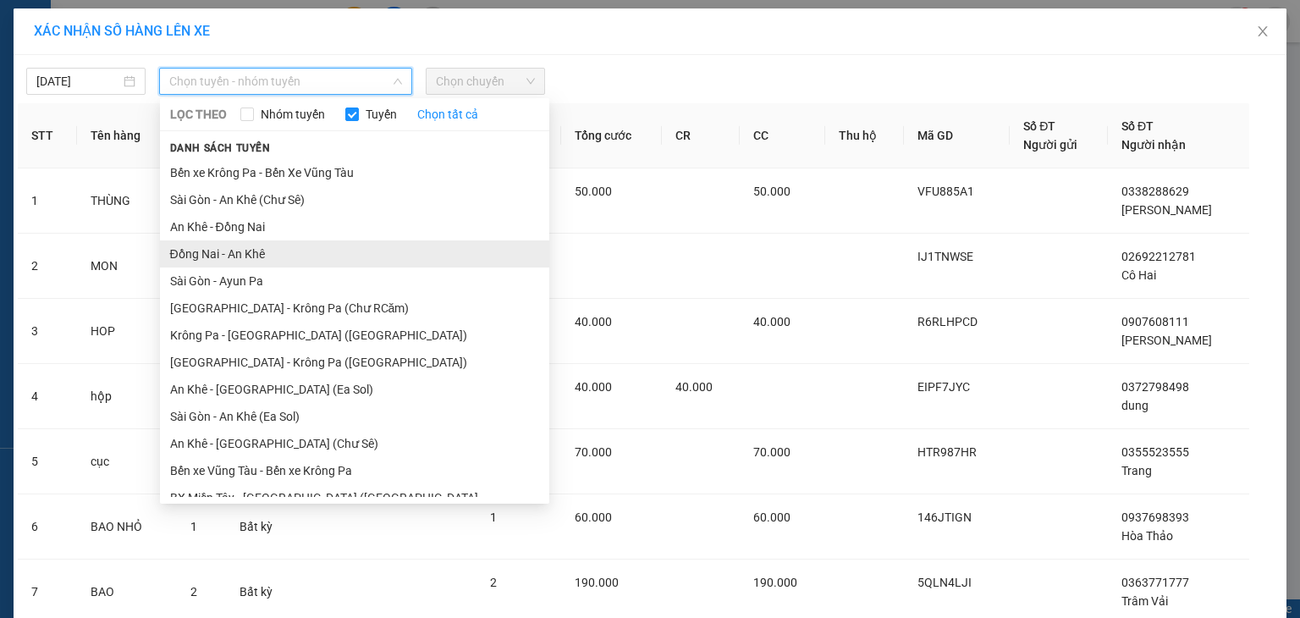
scroll to position [93, 0]
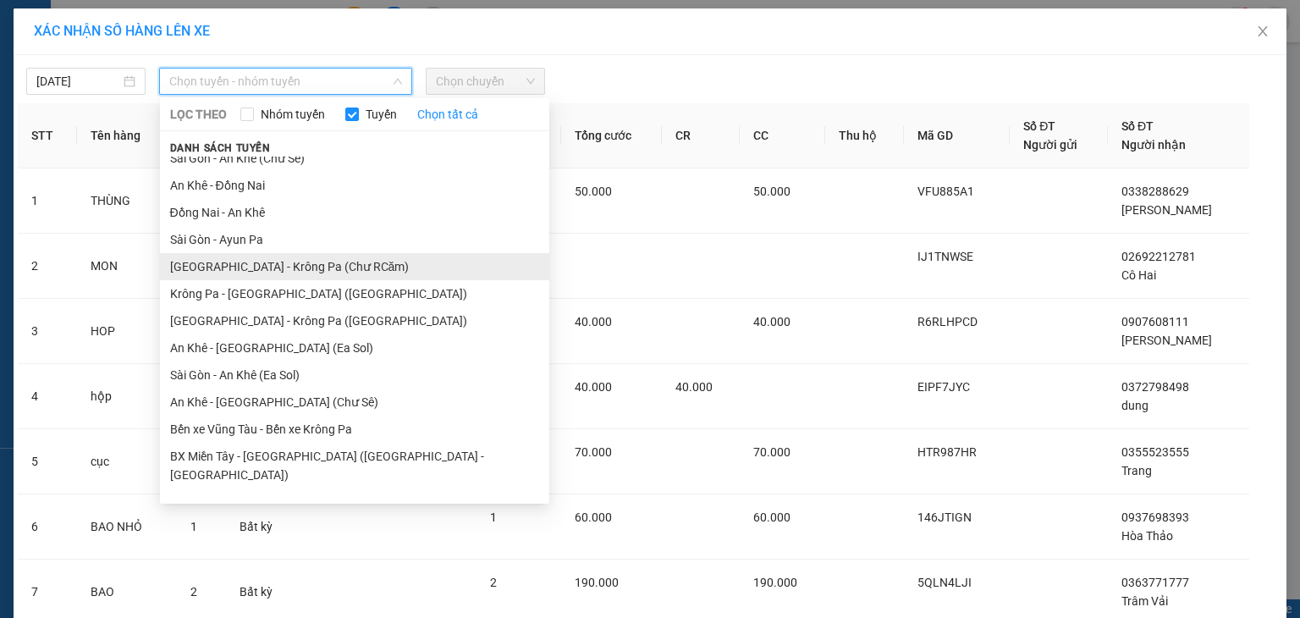
click at [305, 269] on li "Sài Gòn - Krông Pa (Chư RCăm)" at bounding box center [354, 266] width 389 height 27
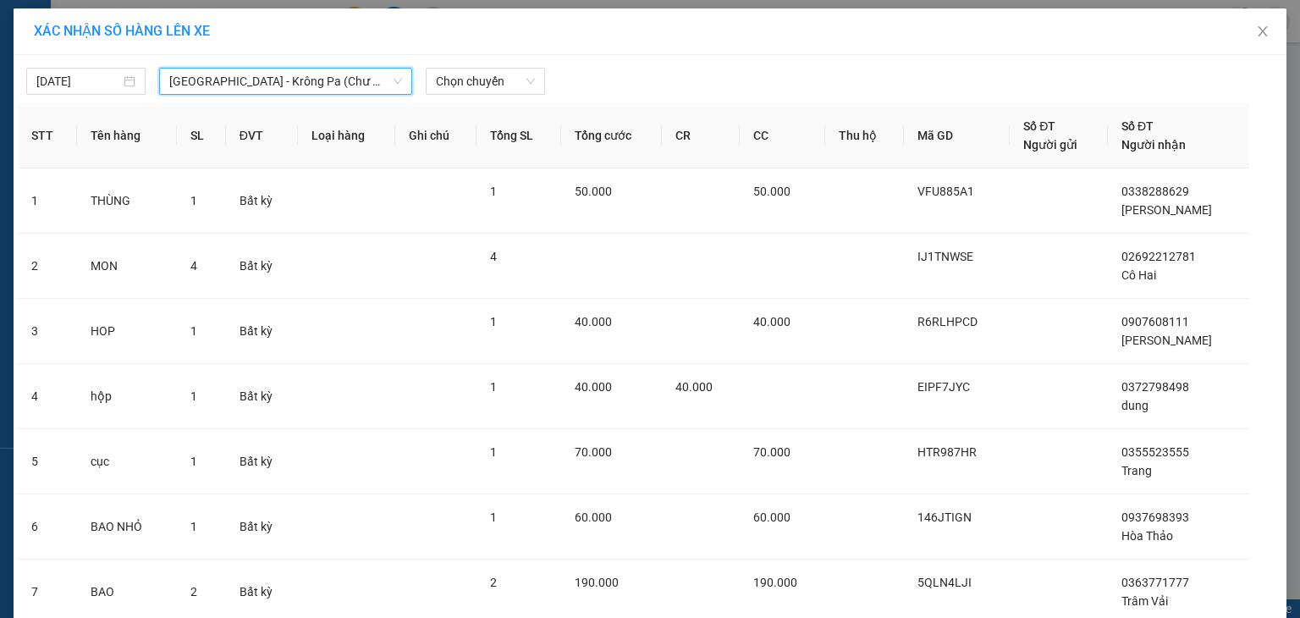
click at [275, 77] on span "Sài Gòn - Krông Pa (Chư RCăm)" at bounding box center [285, 81] width 233 height 25
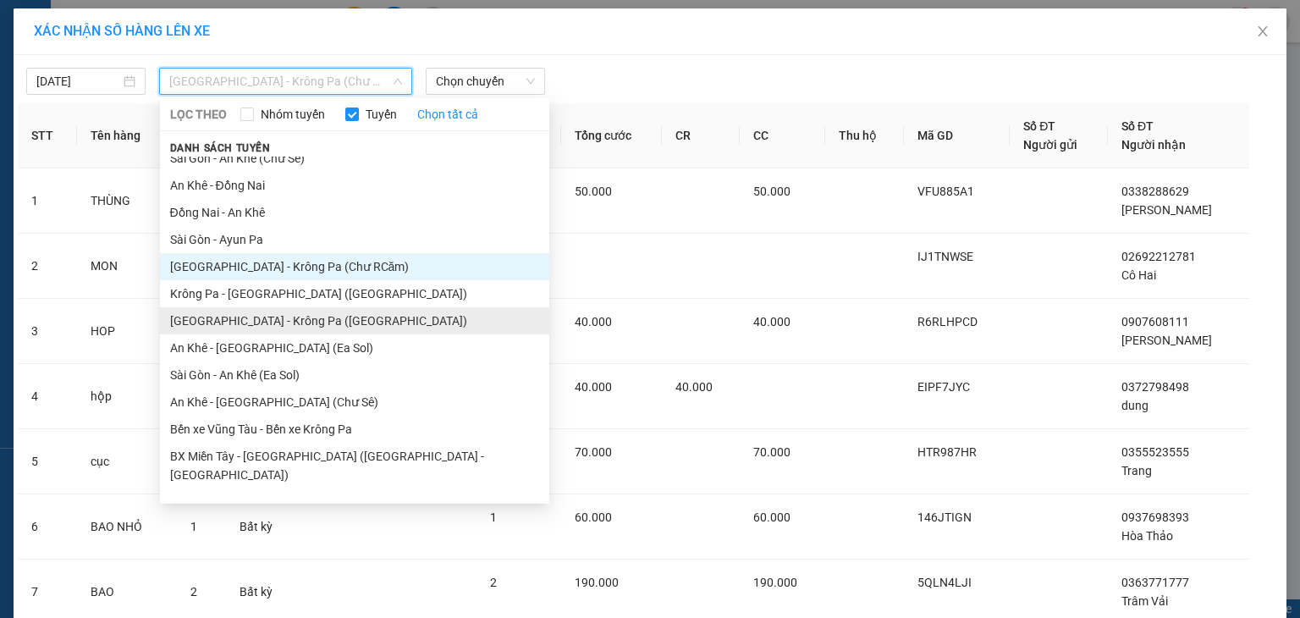
click at [286, 320] on li "Sài Gòn - Krông Pa (Uar)" at bounding box center [354, 320] width 389 height 27
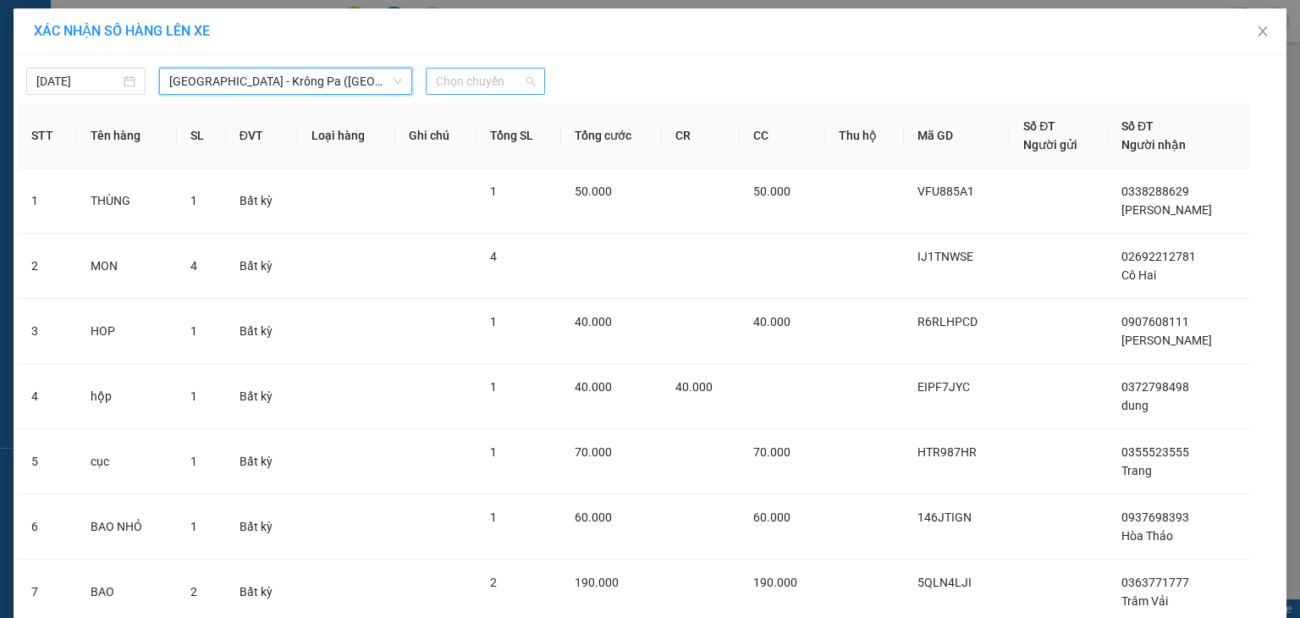
click at [474, 81] on span "Chọn chuyến" at bounding box center [485, 81] width 99 height 25
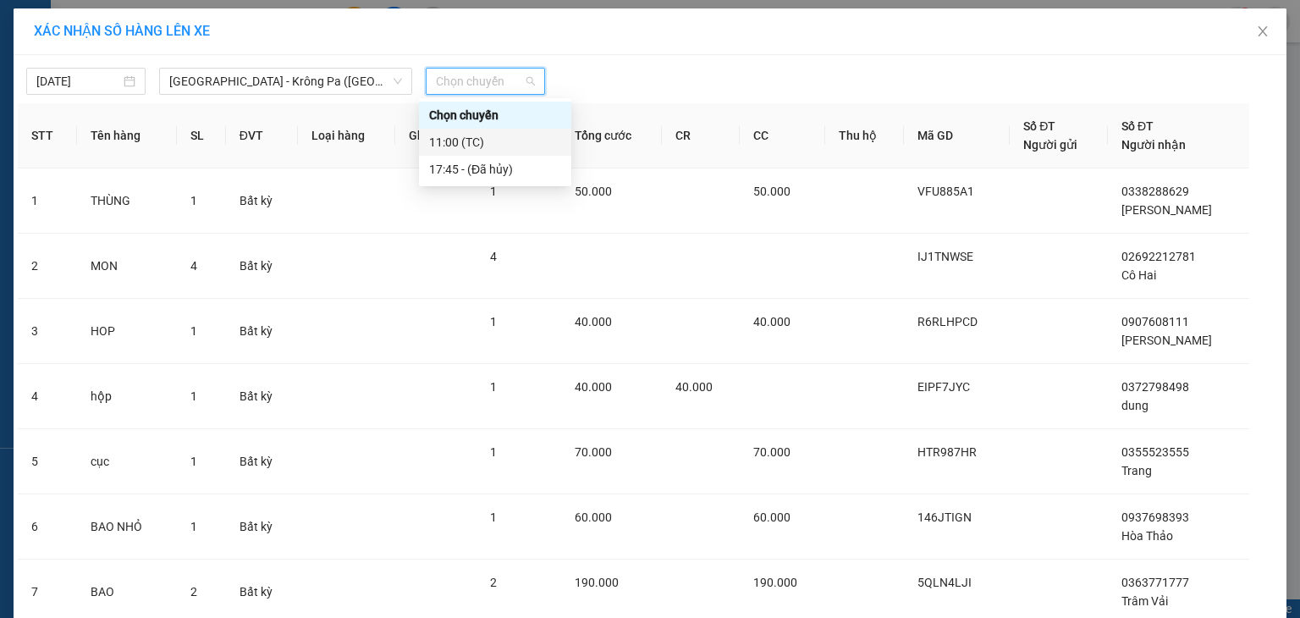
click at [500, 146] on div "11:00 (TC)" at bounding box center [495, 142] width 132 height 19
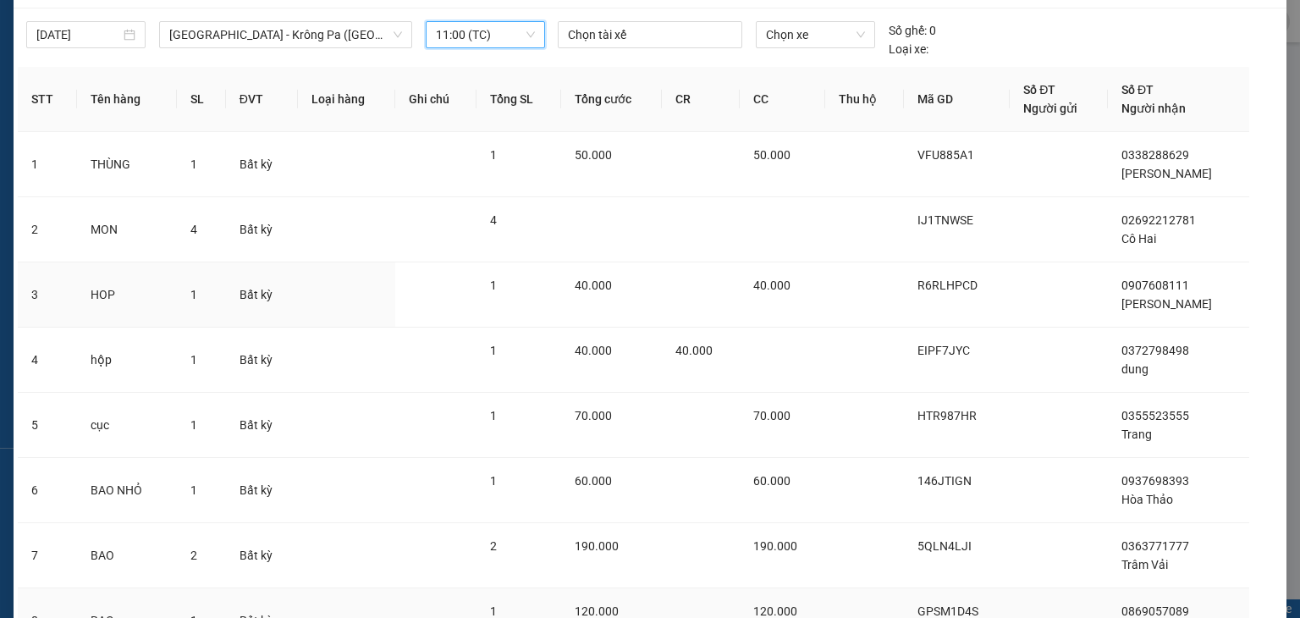
scroll to position [204, 0]
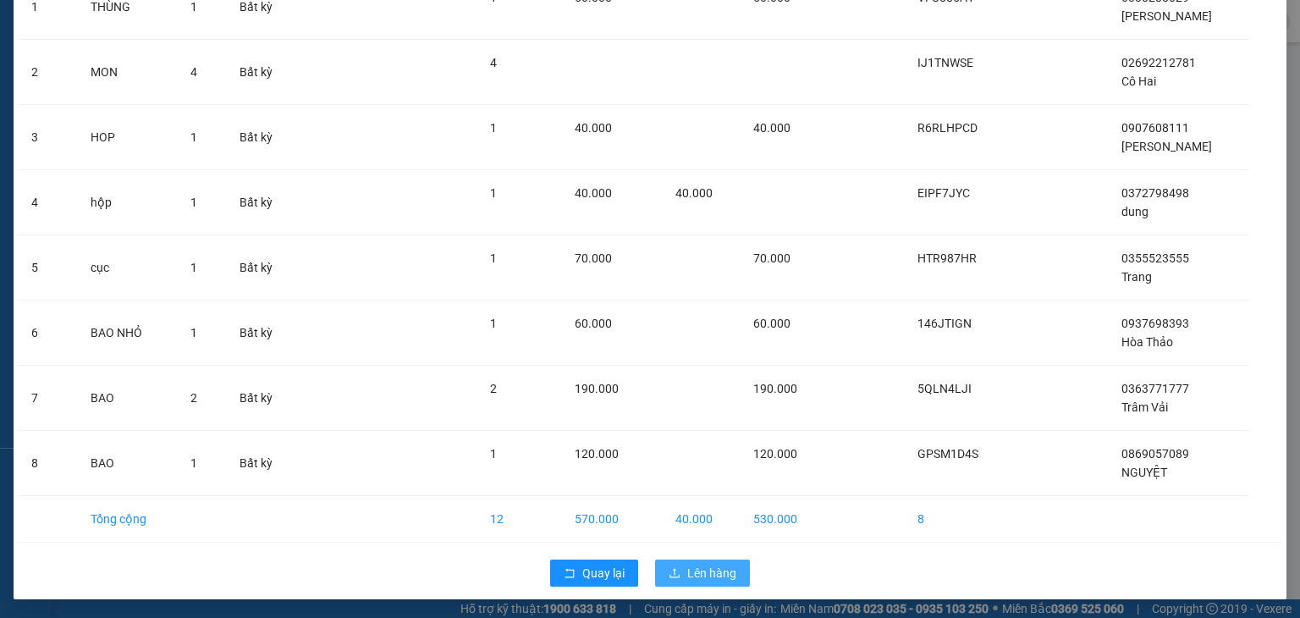
click at [720, 579] on span "Lên hàng" at bounding box center [711, 573] width 49 height 19
